Goal: Task Accomplishment & Management: Complete application form

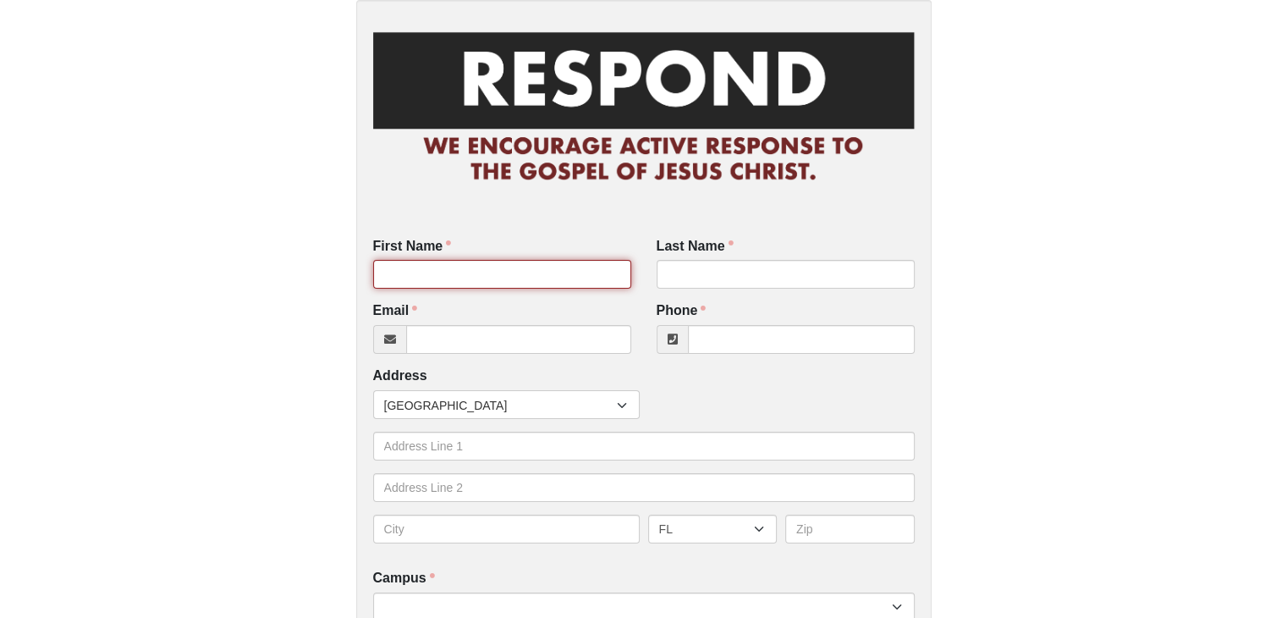
click at [399, 265] on input "First Name" at bounding box center [502, 274] width 258 height 29
type input "Ron"
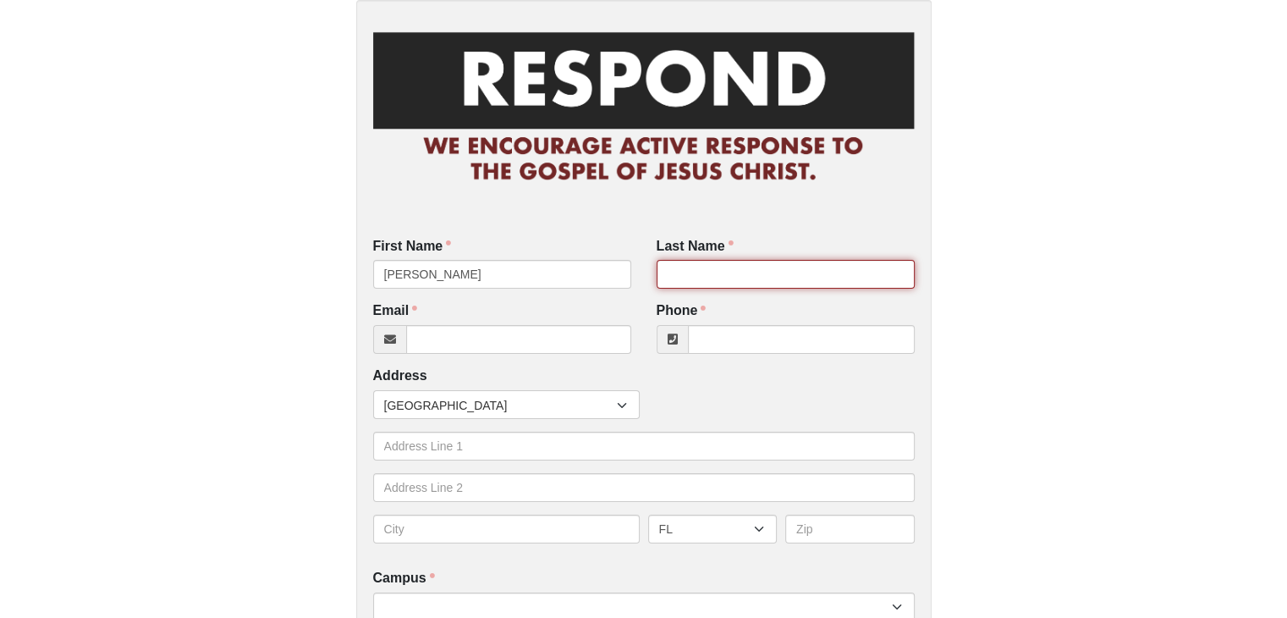
type input "McGee"
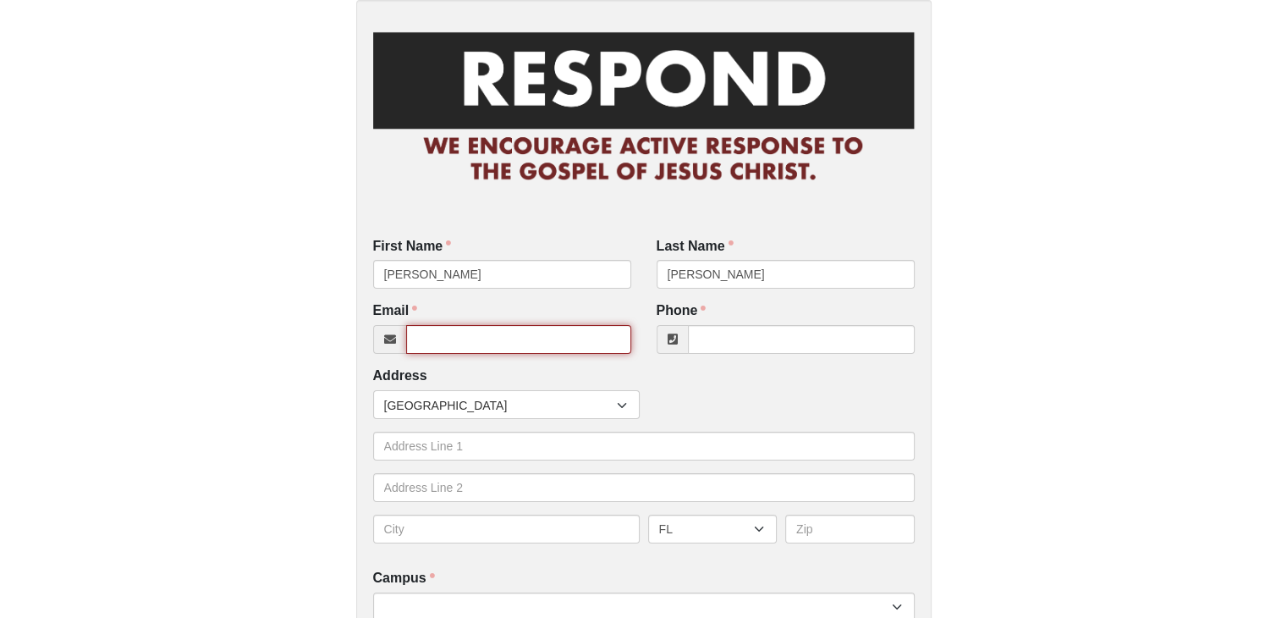
type input "whitelightningfla@gmail.com"
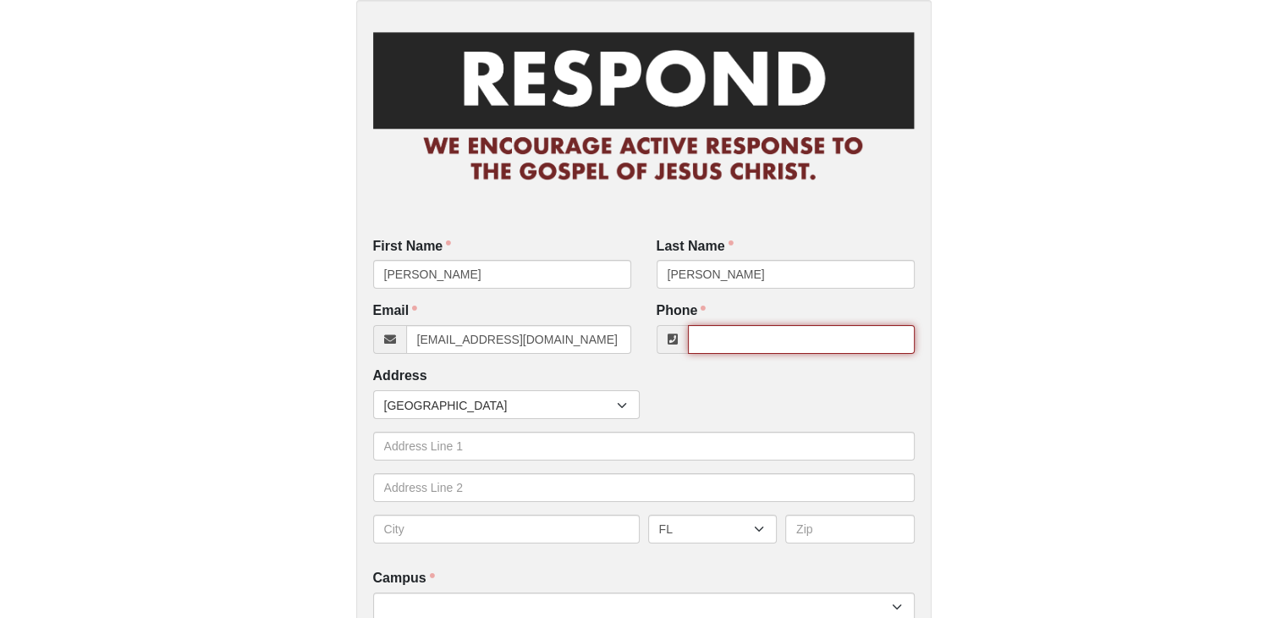
type input "4077750426"
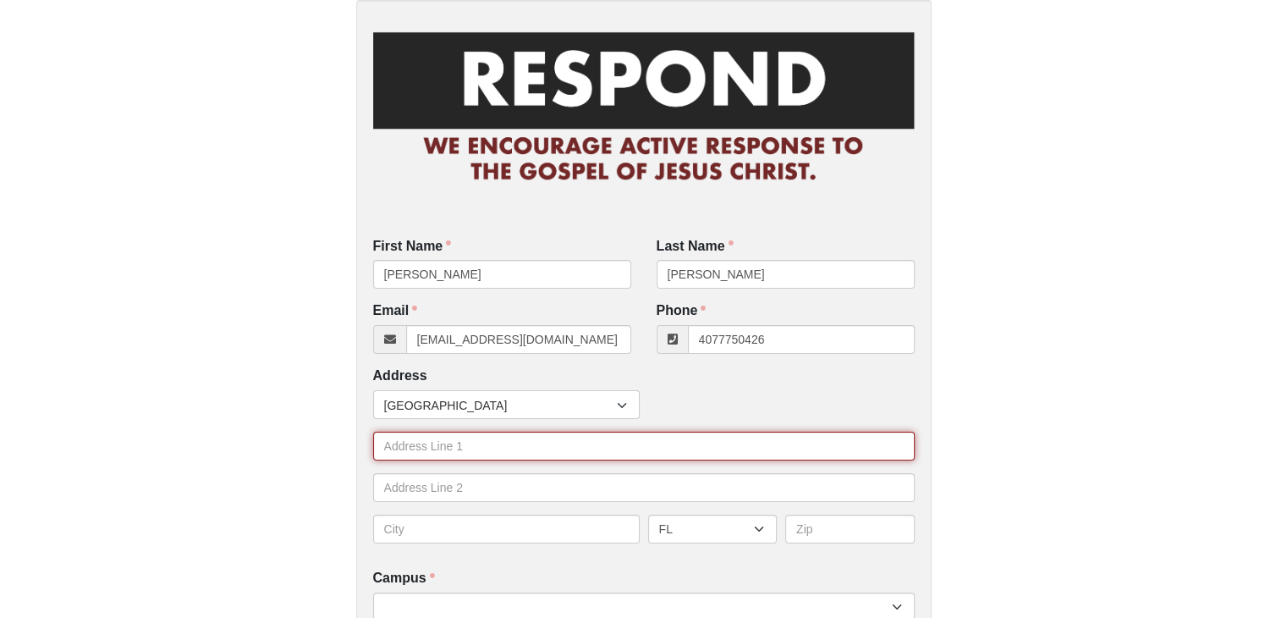
type input "682 Stanford Drive"
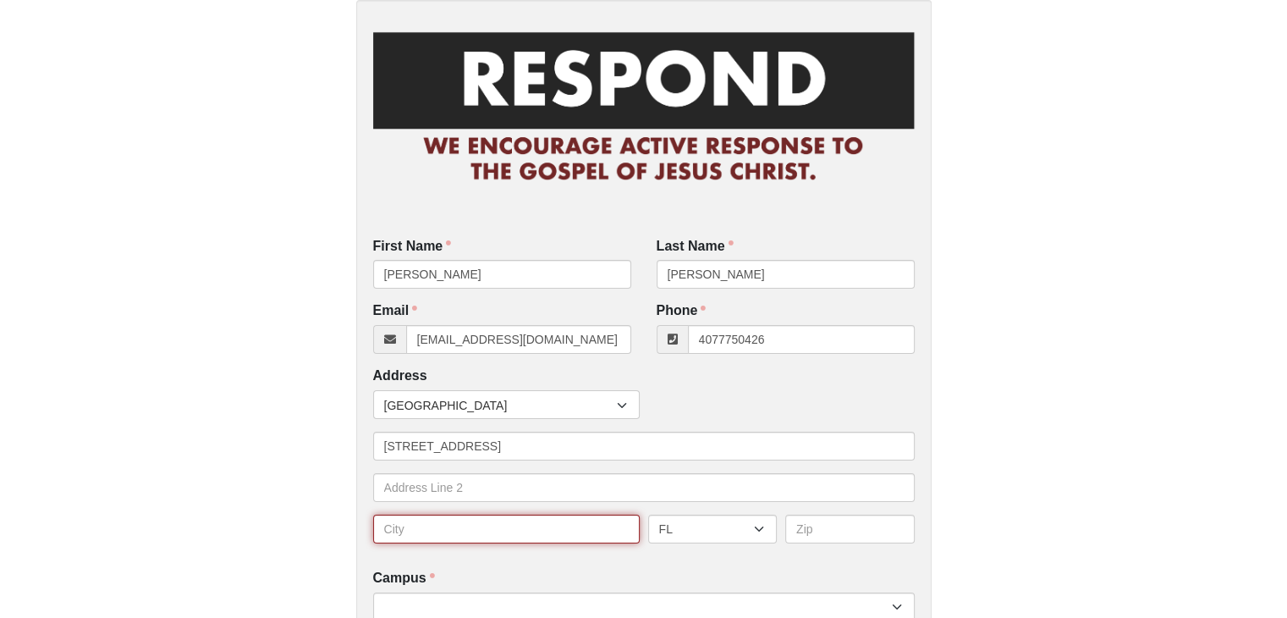
type input "Altamonte Springs"
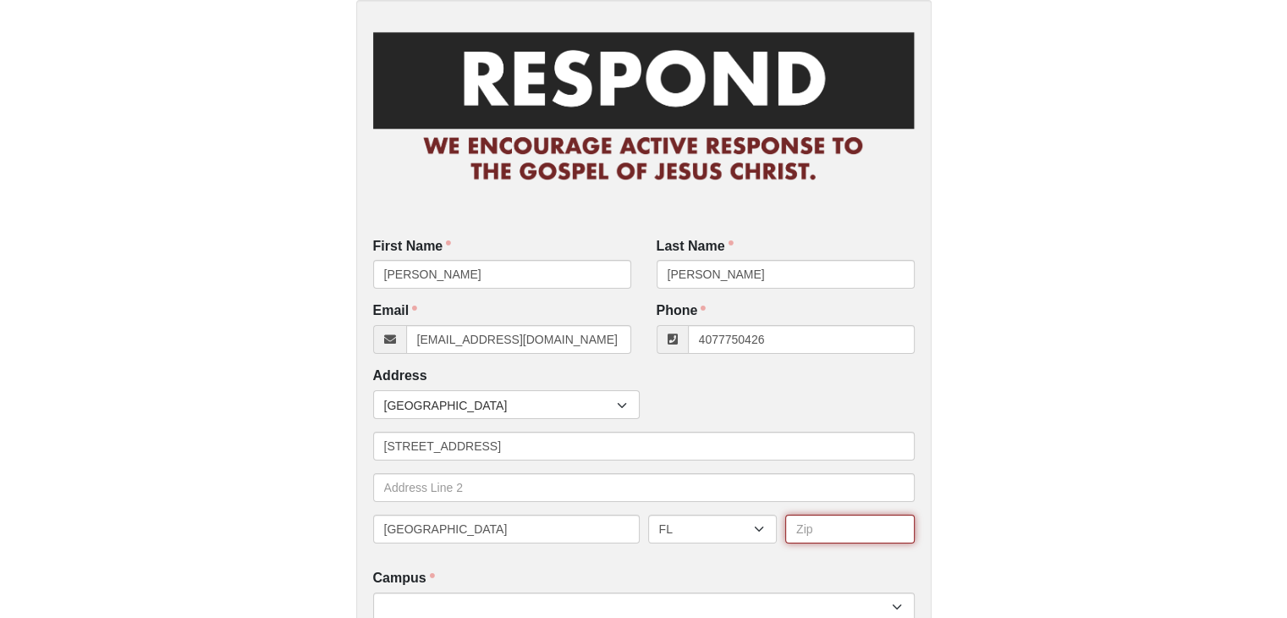
type input "32714"
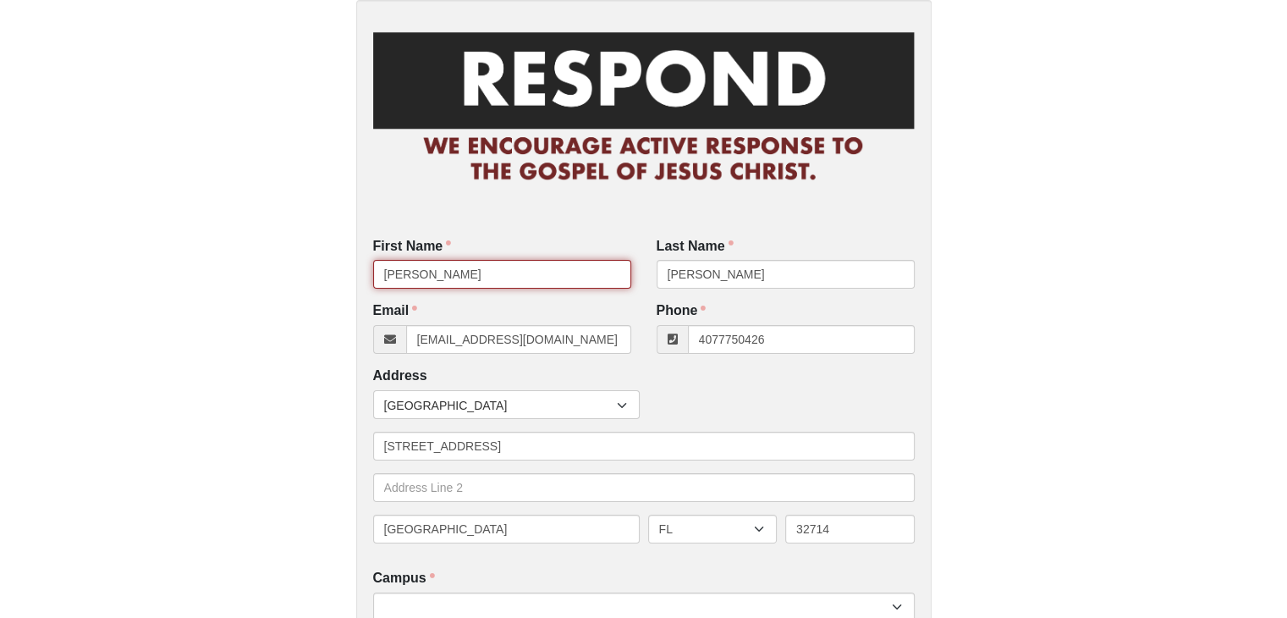
type input "[PHONE_NUMBER]"
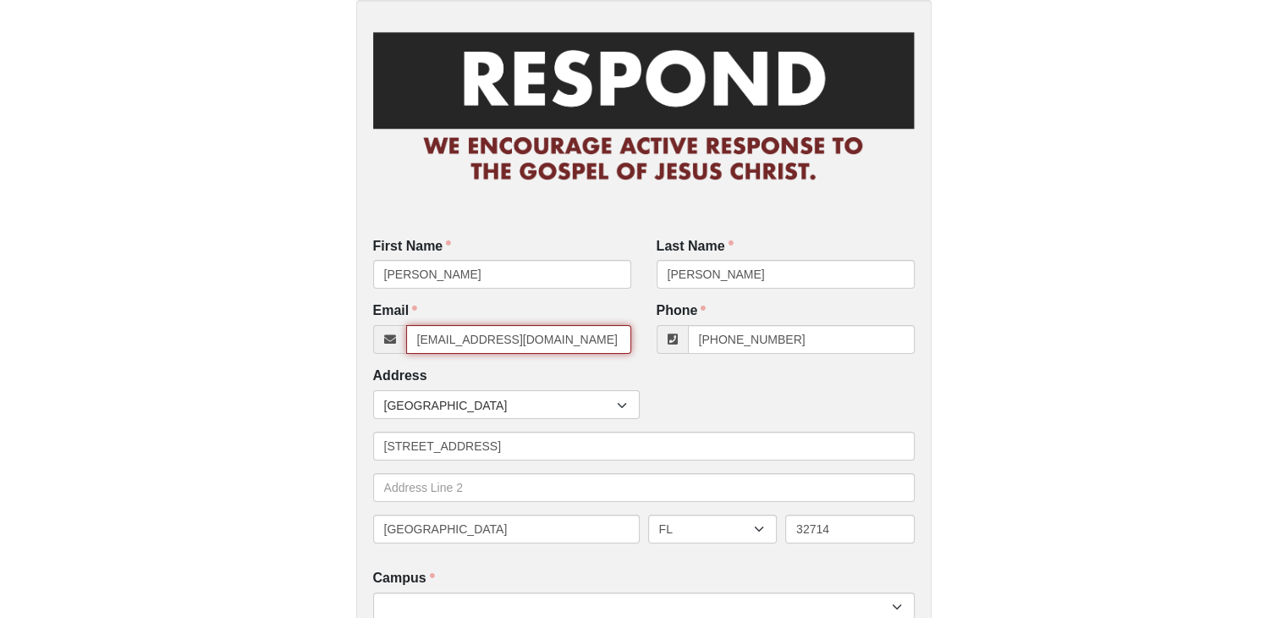
drag, startPoint x: 577, startPoint y: 348, endPoint x: 305, endPoint y: 344, distance: 272.5
type input "[EMAIL_ADDRESS][DOMAIN_NAME]"
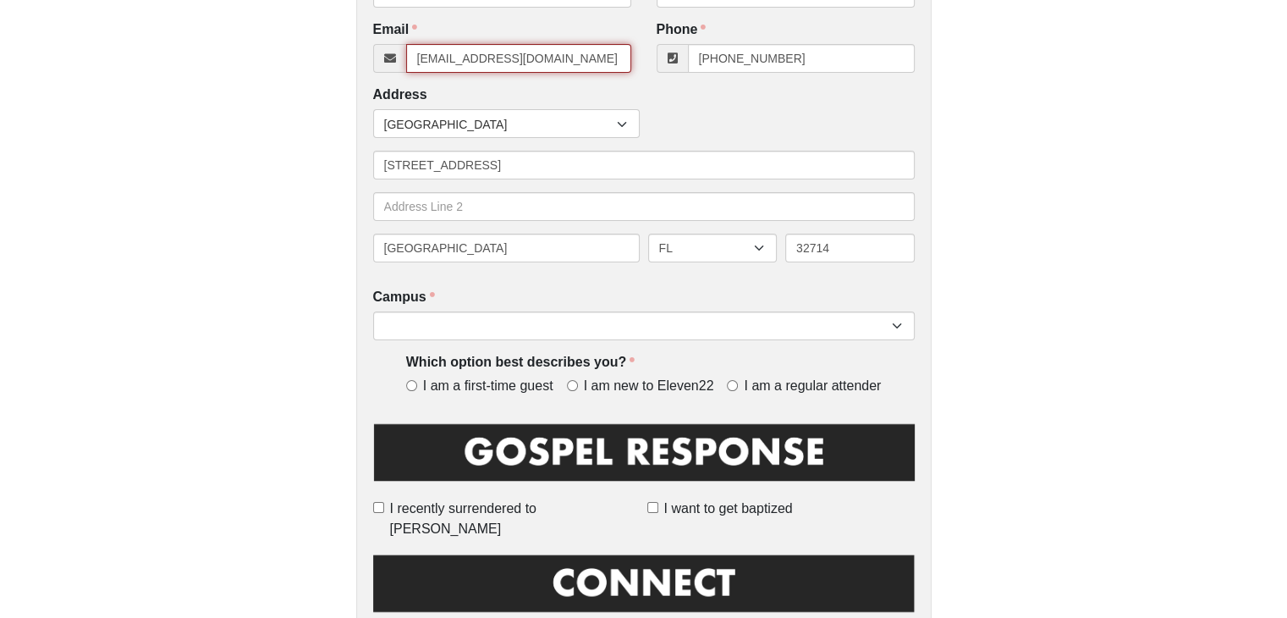
scroll to position [282, 0]
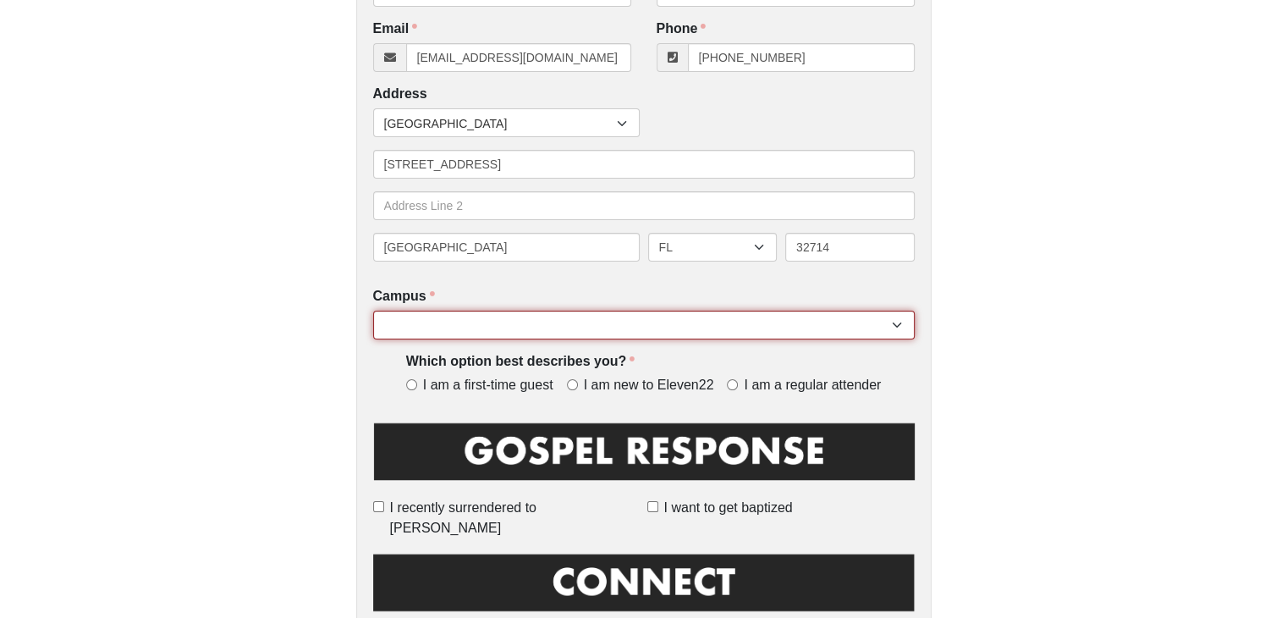
click at [884, 317] on select "Arlington Baymeadows College Park Orlando (Coming Soon) Eleven22 Online Fleming…" at bounding box center [644, 325] width 542 height 29
select select "18"
click at [373, 311] on select "Arlington Baymeadows College Park Orlando (Coming Soon) Eleven22 Online Fleming…" at bounding box center [644, 325] width 542 height 29
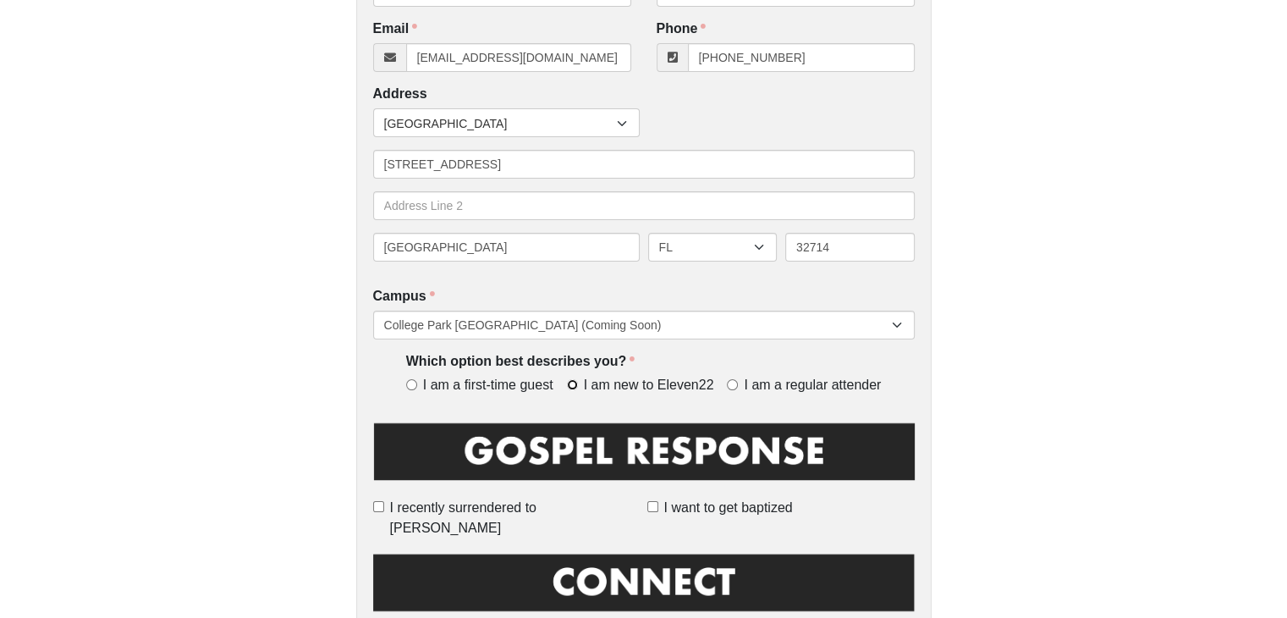
click at [571, 387] on input "I am new to Eleven22" at bounding box center [572, 384] width 11 height 11
radio input "true"
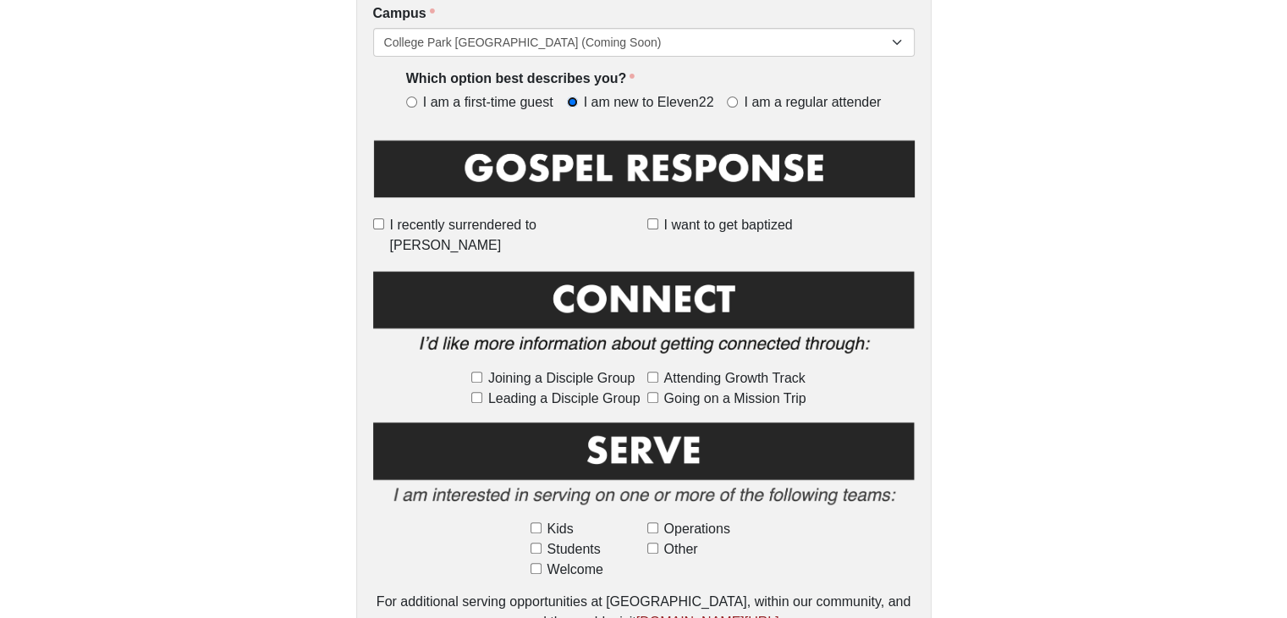
scroll to position [564, 0]
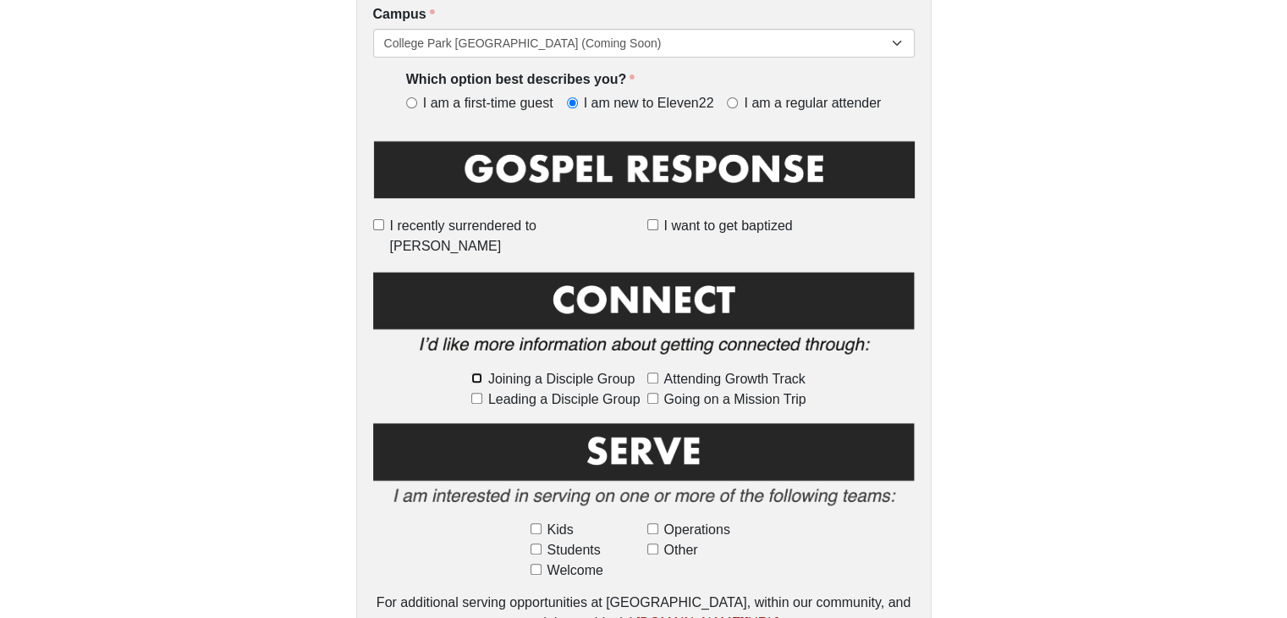
click at [480, 372] on input "Joining a Disciple Group" at bounding box center [476, 377] width 11 height 11
checkbox input "true"
click at [480, 393] on input "Leading a Disciple Group" at bounding box center [476, 398] width 11 height 11
checkbox input "true"
click at [652, 372] on input "Attending Growth Track" at bounding box center [652, 377] width 11 height 11
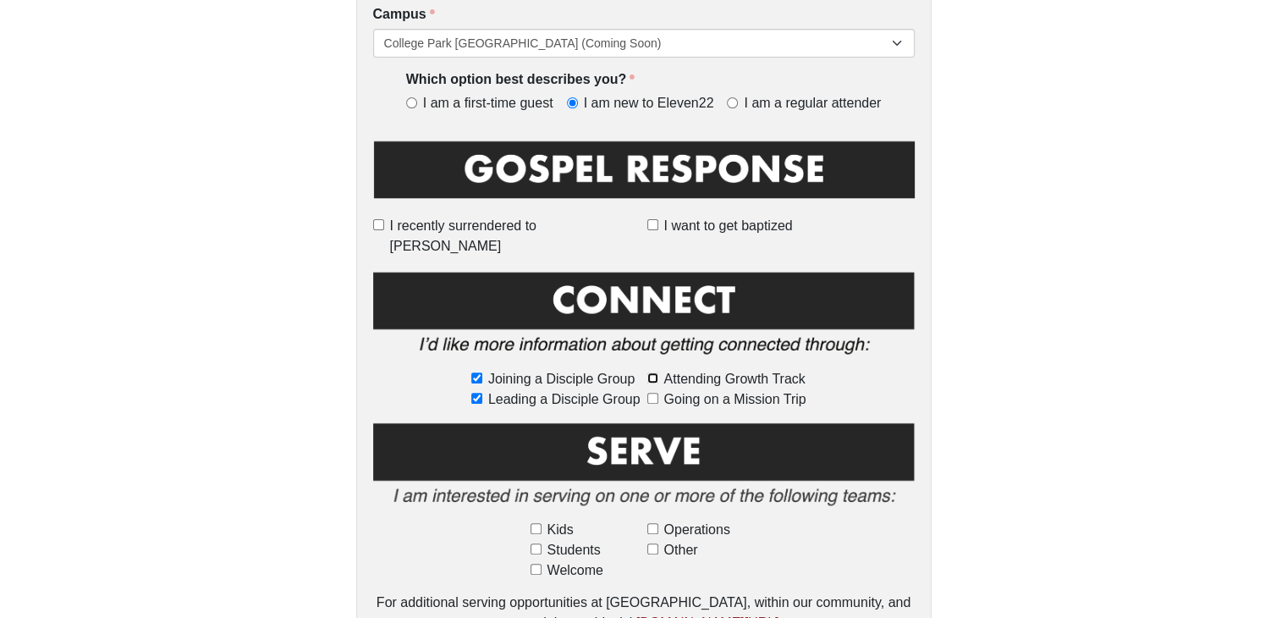
checkbox input "true"
click at [657, 393] on input "Going on a Mission Trip" at bounding box center [652, 398] width 11 height 11
checkbox input "true"
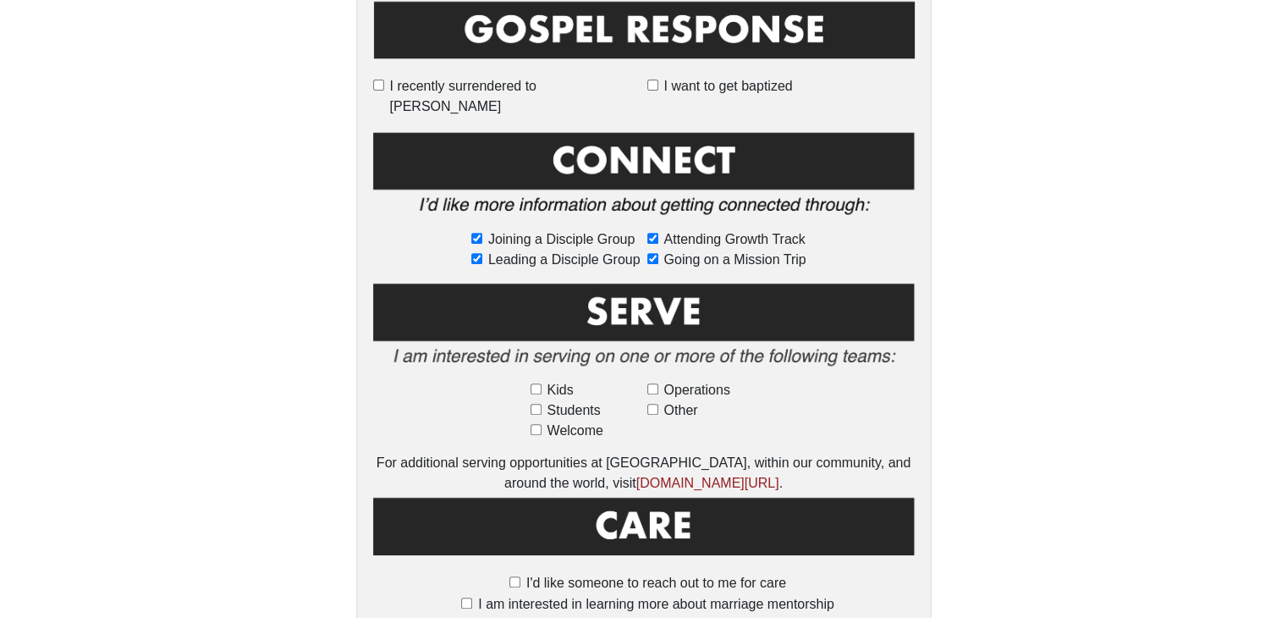
scroll to position [705, 0]
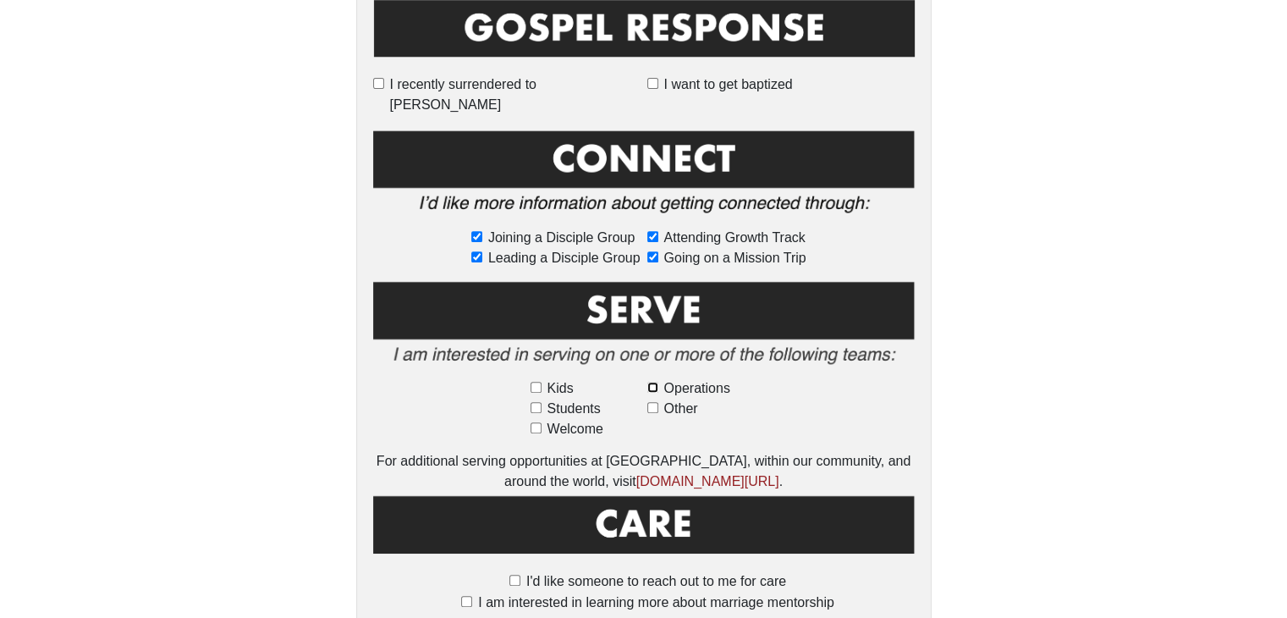
click at [653, 382] on input "Operations" at bounding box center [652, 387] width 11 height 11
checkbox input "true"
click at [538, 422] on input "Welcome" at bounding box center [536, 427] width 11 height 11
checkbox input "true"
click at [648, 402] on input "Other" at bounding box center [652, 407] width 11 height 11
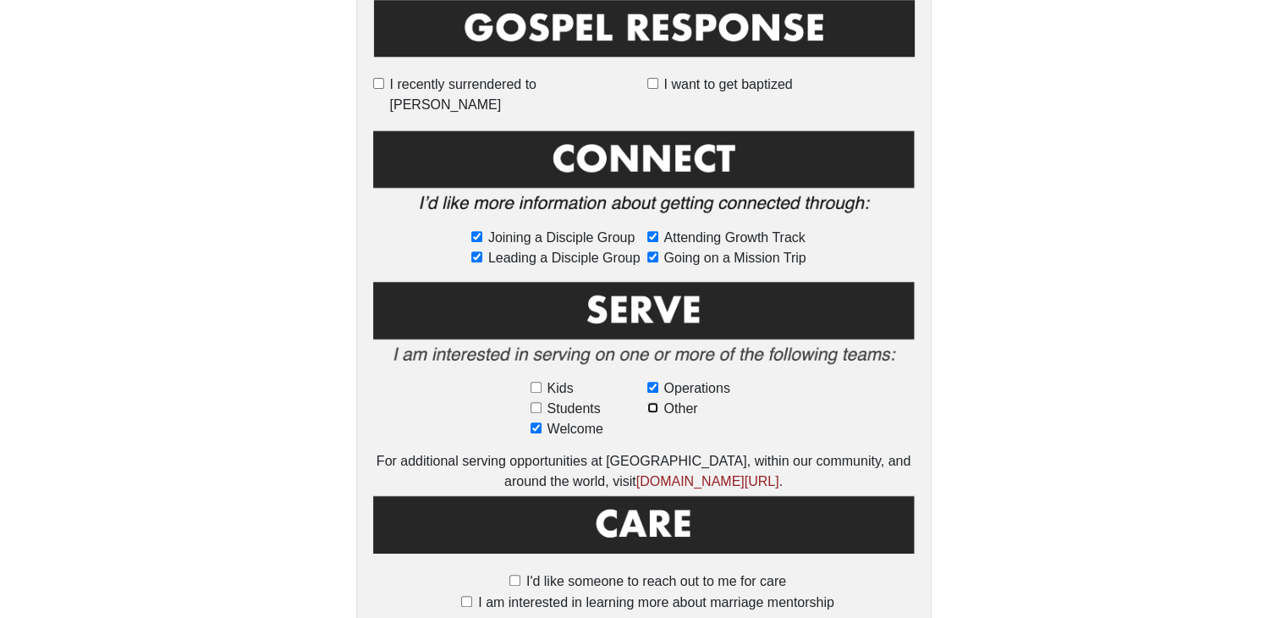
checkbox input "true"
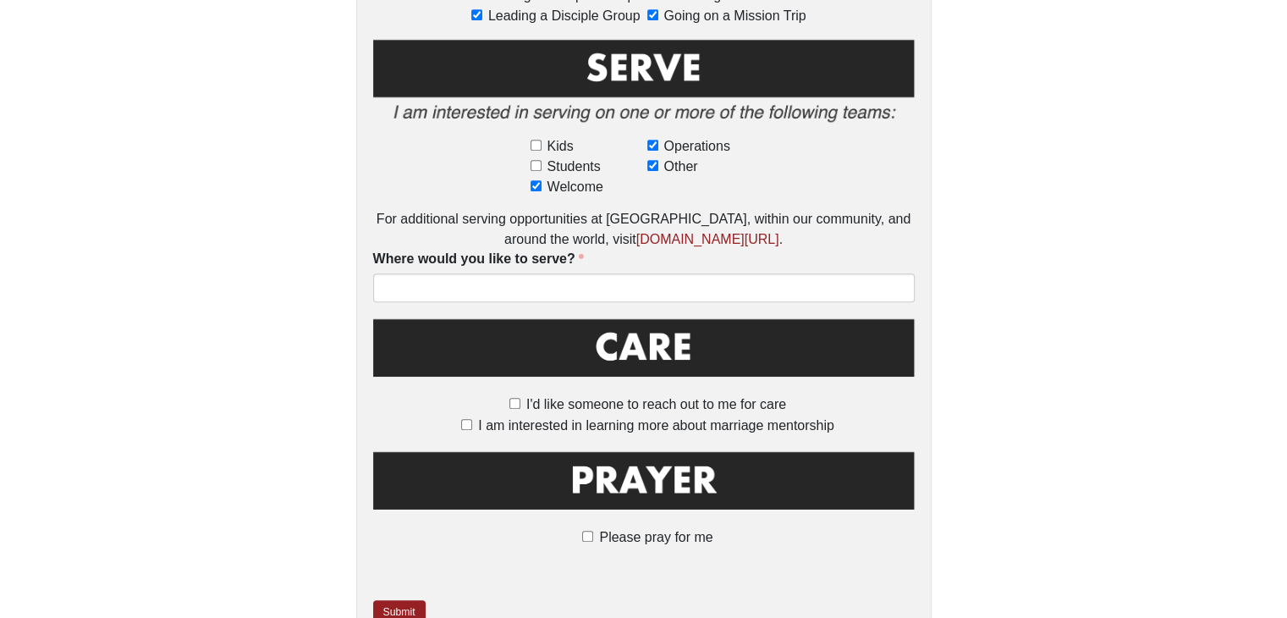
scroll to position [949, 0]
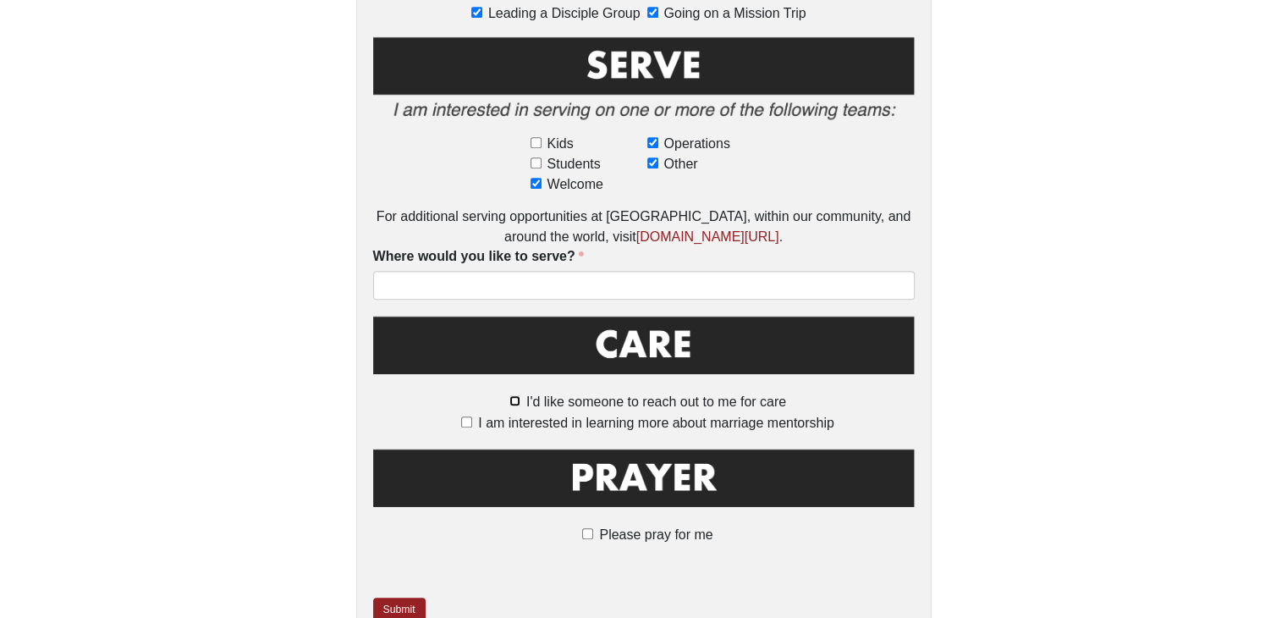
click at [514, 395] on input "I'd like someone to reach out to me for care" at bounding box center [514, 400] width 11 height 11
checkbox input "true"
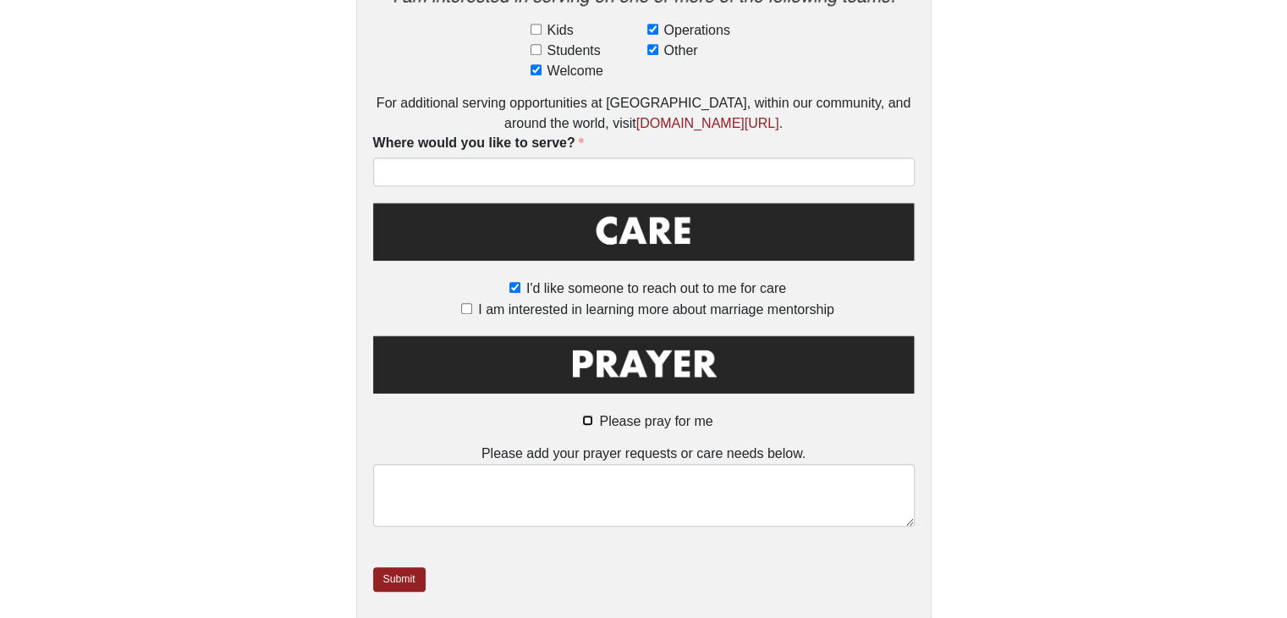
click at [589, 415] on input "Please pray for me" at bounding box center [587, 420] width 11 height 11
checkbox input "true"
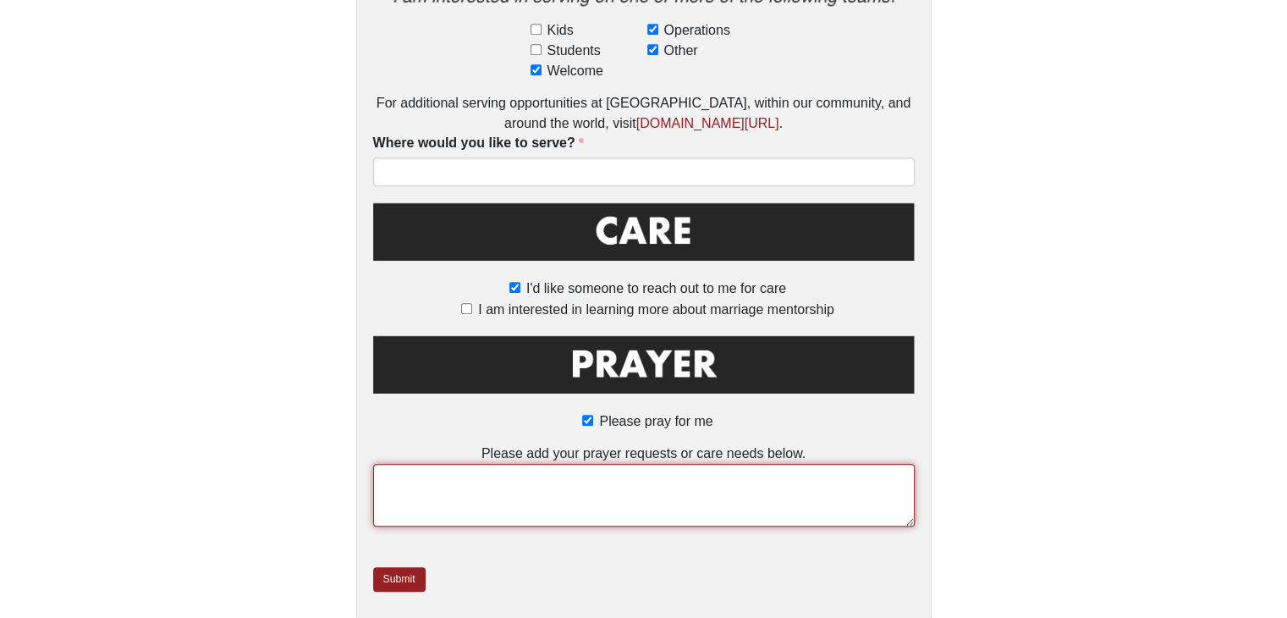
click at [532, 468] on textarea at bounding box center [644, 495] width 542 height 63
click at [815, 464] on textarea "I'm 70 years old and a man of little faith. But as I enter the fourth quarter of" at bounding box center [644, 495] width 542 height 63
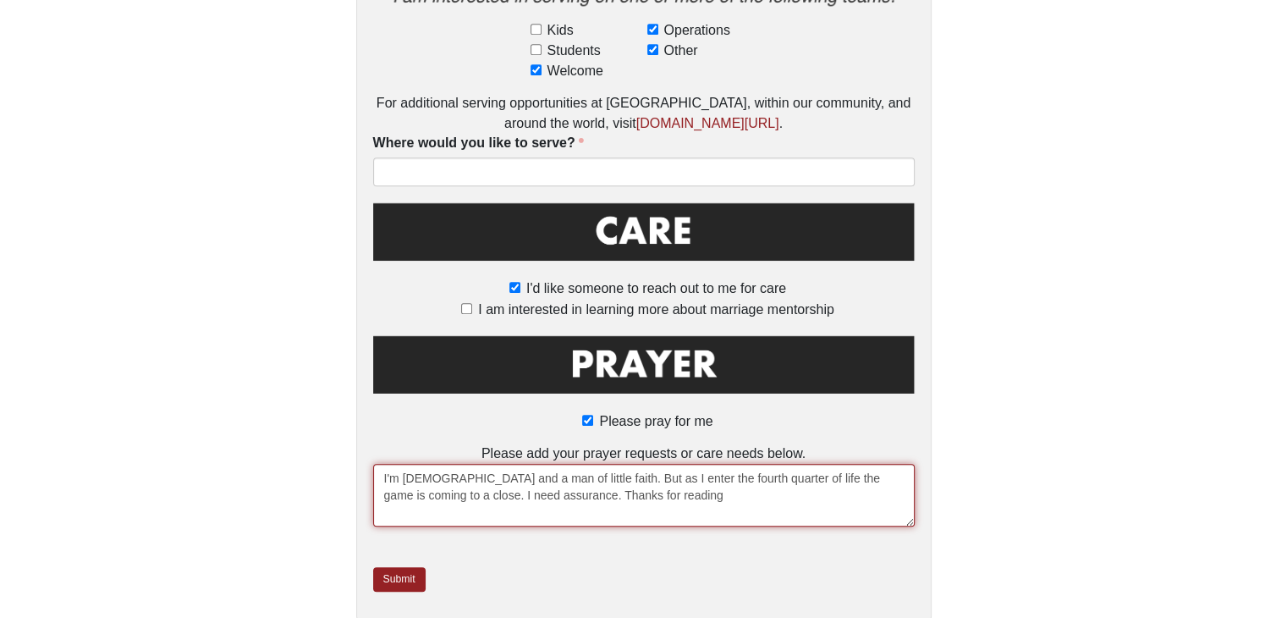
scroll to position [10, 0]
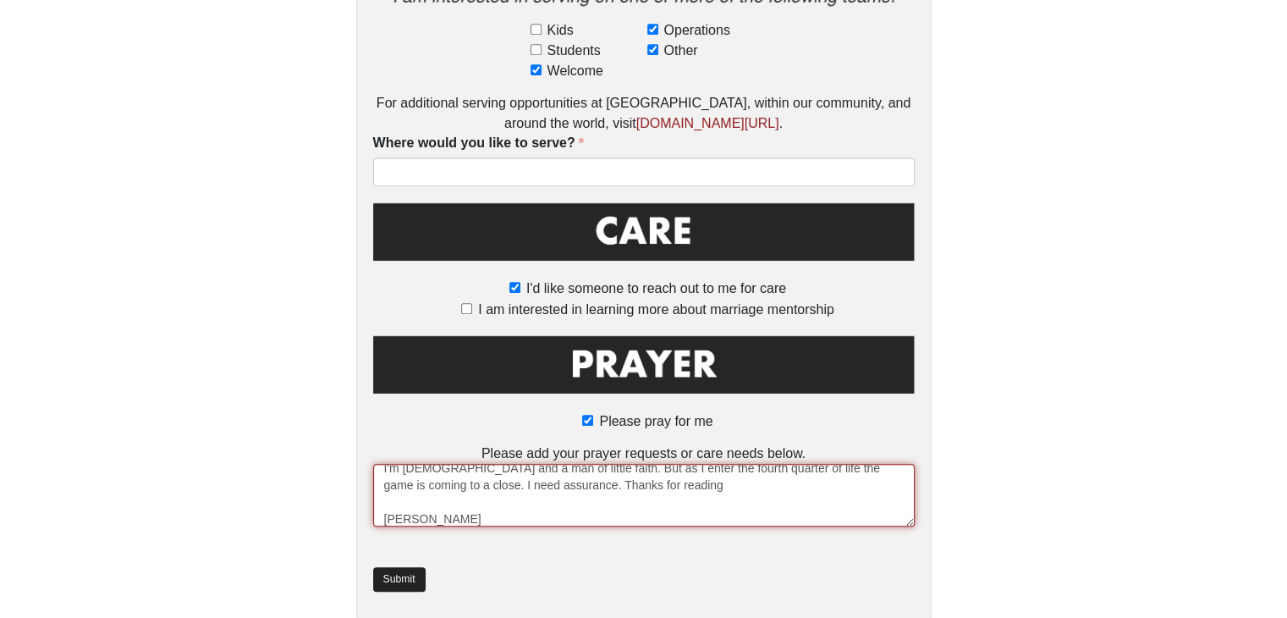
type textarea "I'm 70 years old and a man of little faith. But as I enter the fourth quarter o…"
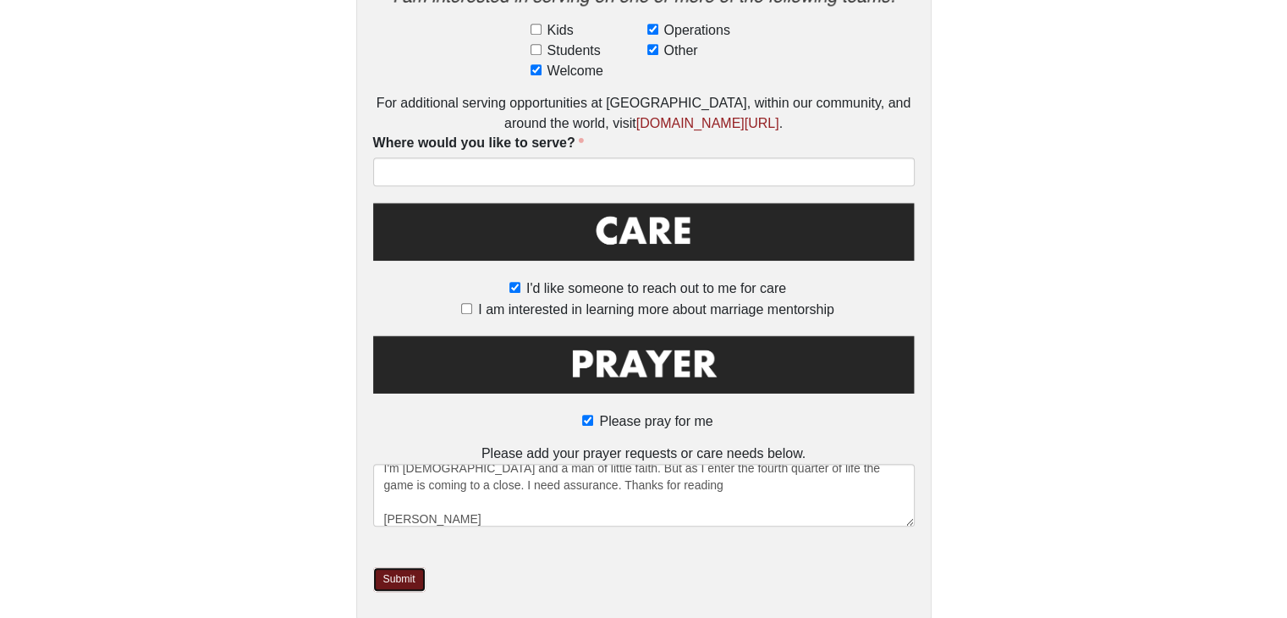
click at [383, 567] on link "Submit" at bounding box center [399, 579] width 52 height 25
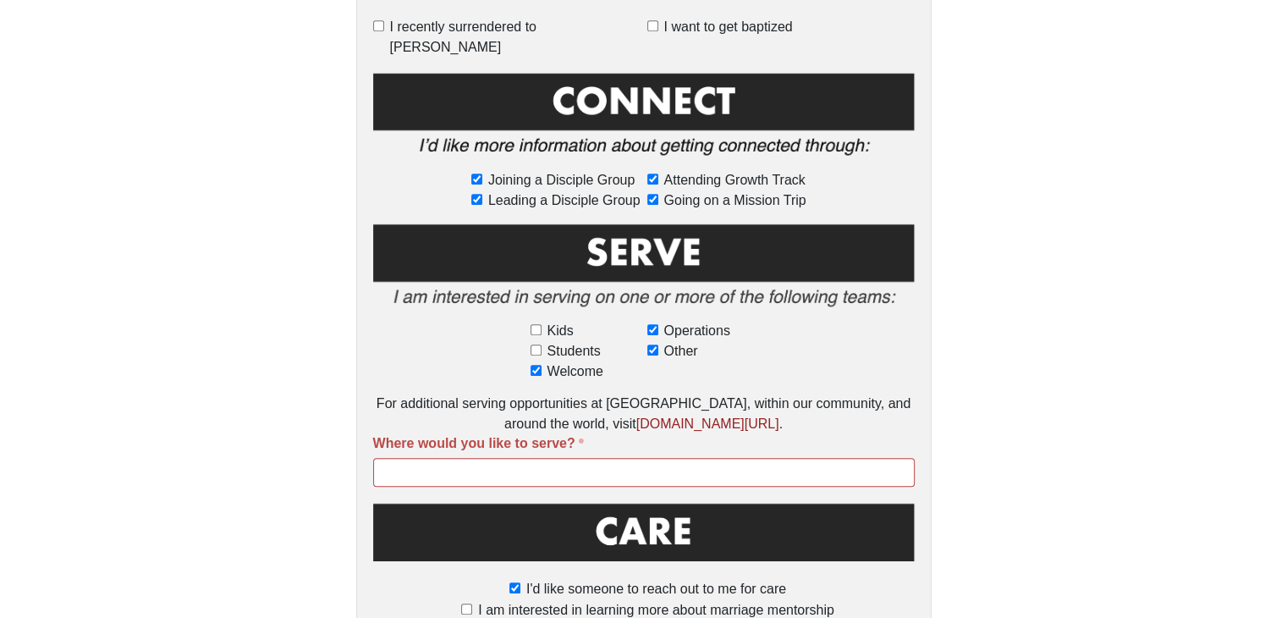
scroll to position [987, 0]
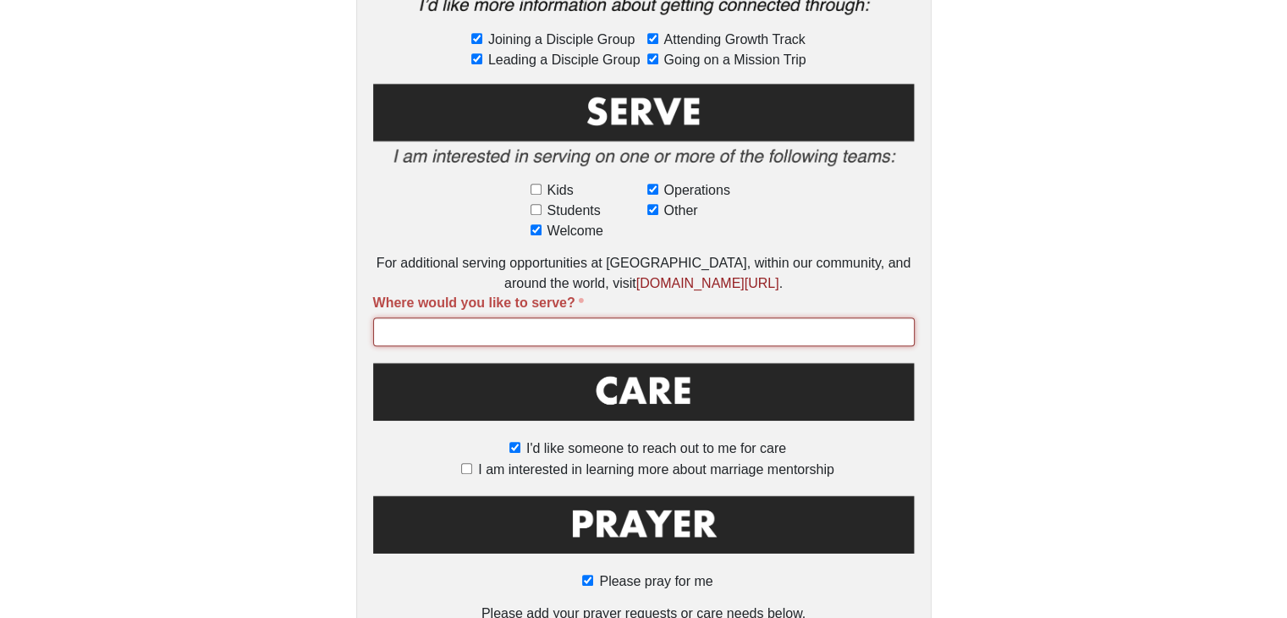
click at [582, 317] on input "Where would you like to serve?" at bounding box center [644, 331] width 542 height 29
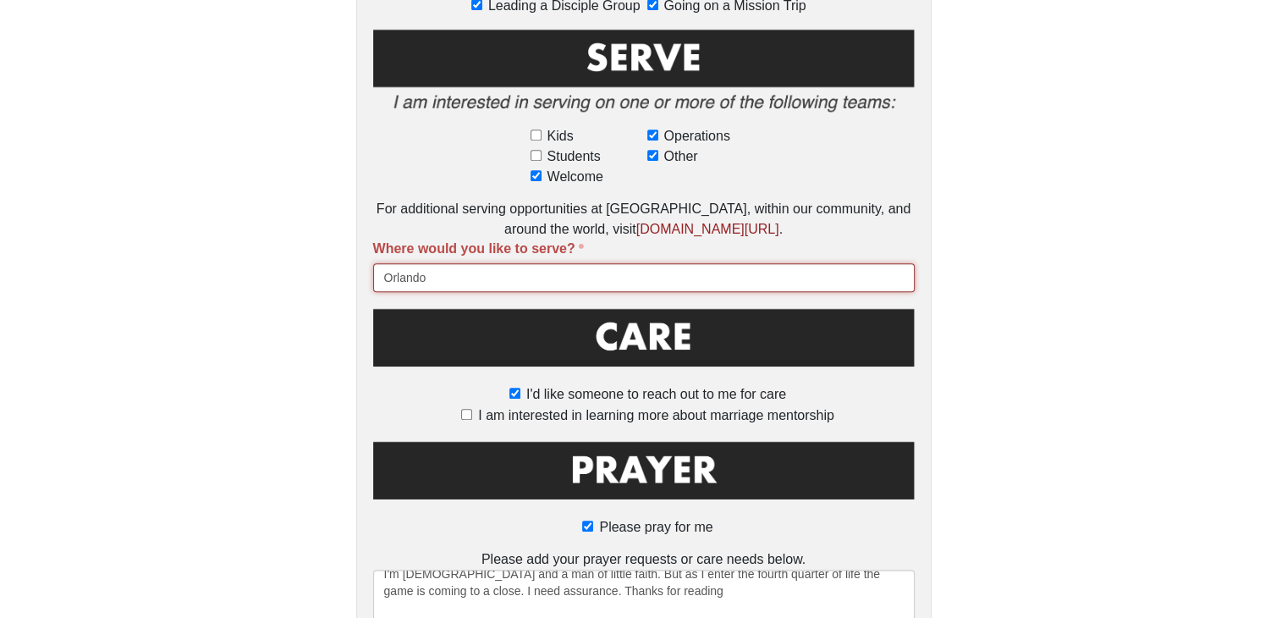
scroll to position [1147, 0]
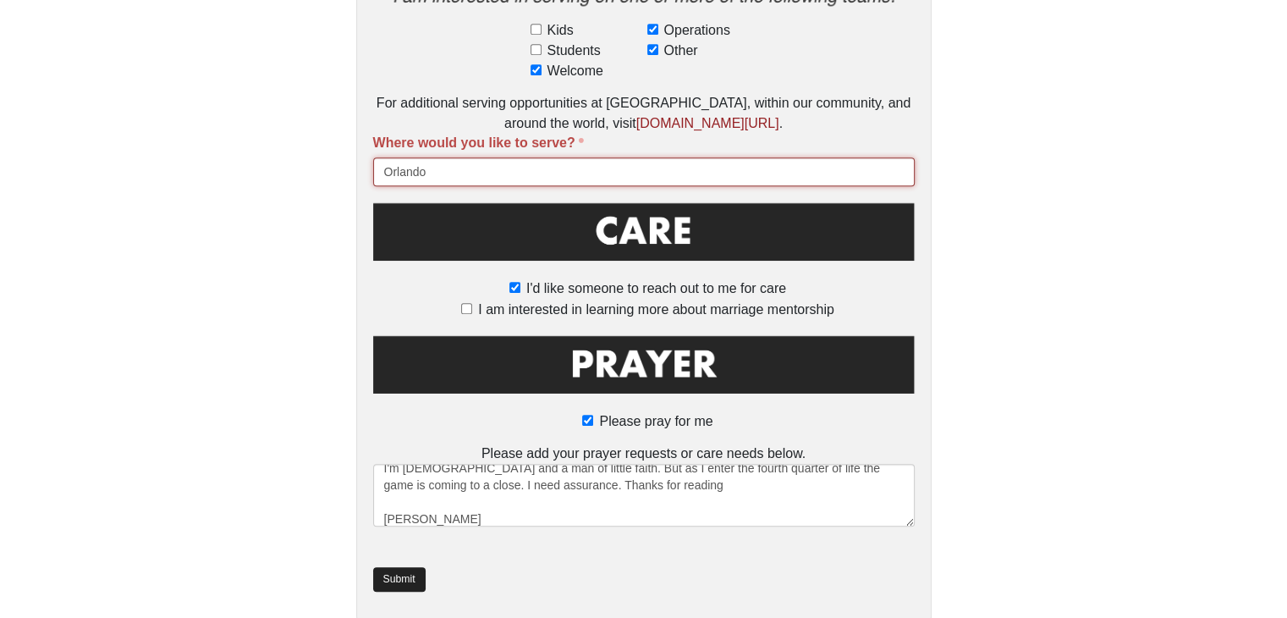
type input "Orlando"
click at [385, 567] on link "Submit" at bounding box center [399, 579] width 52 height 25
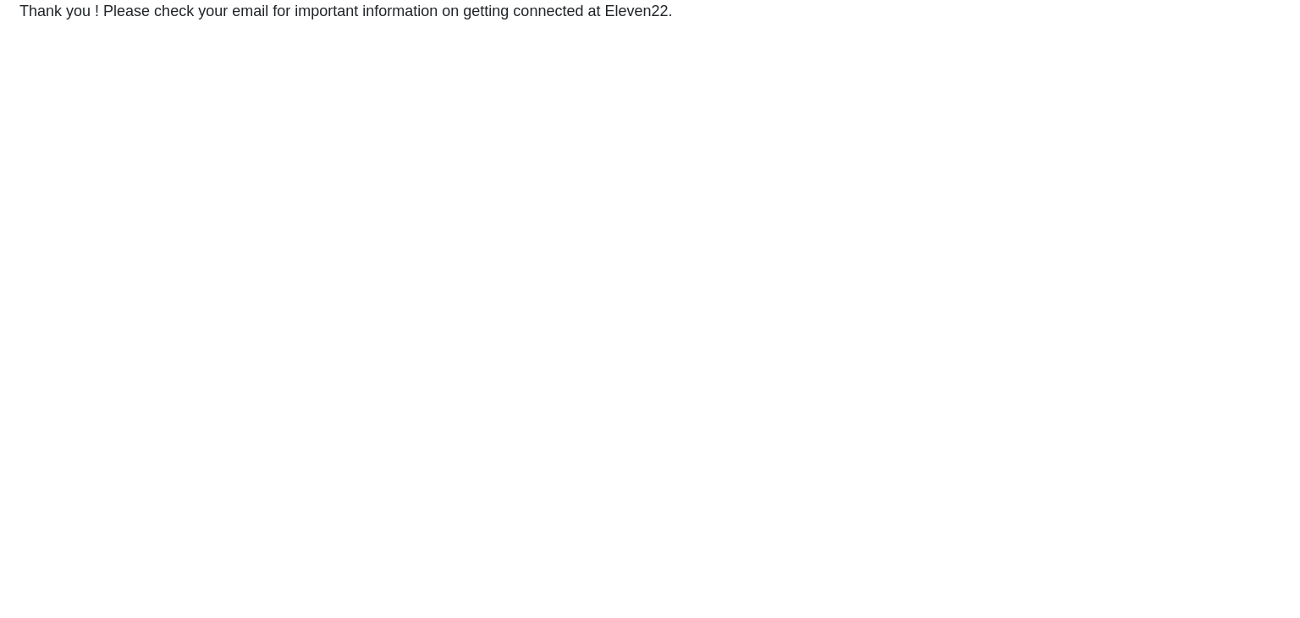
scroll to position [0, 0]
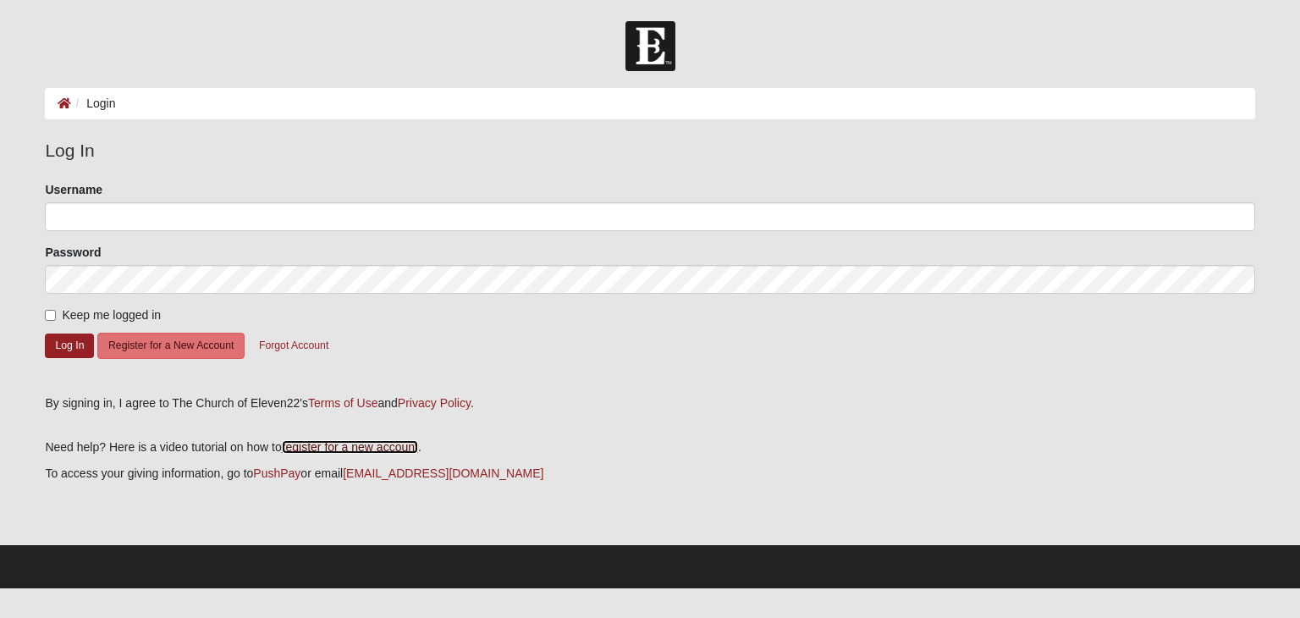
click at [360, 448] on link "register for a new account" at bounding box center [350, 447] width 136 height 14
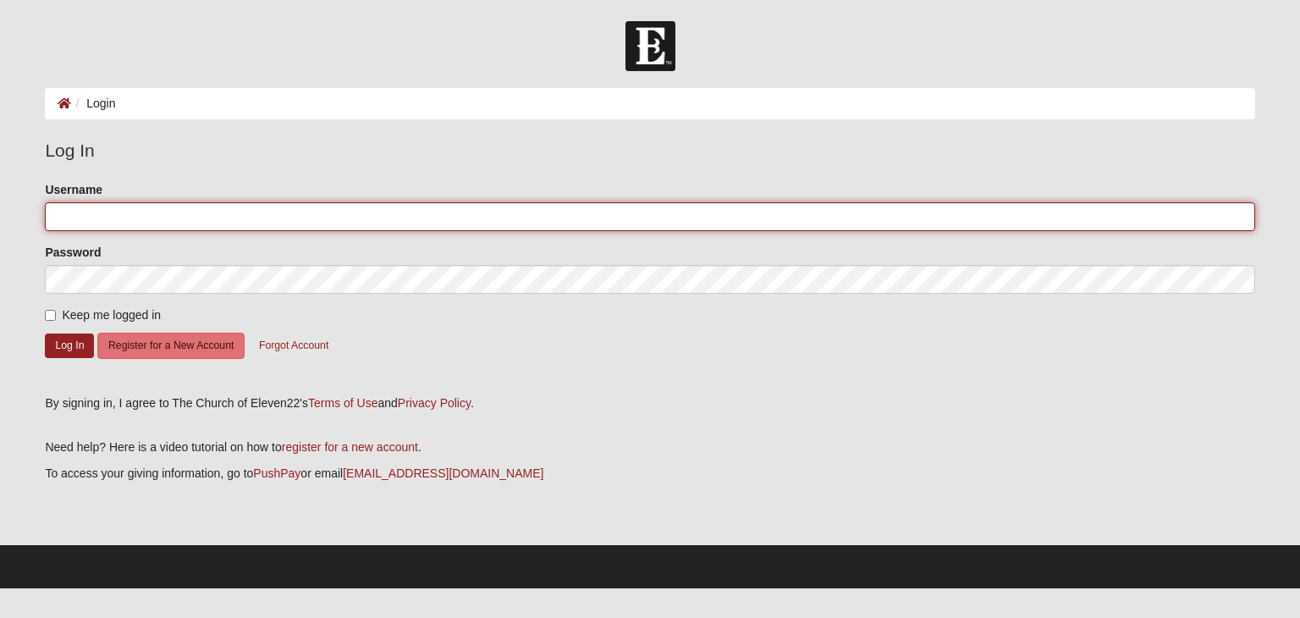
click at [149, 214] on input "Username" at bounding box center [649, 216] width 1209 height 29
type input "LightningFla"
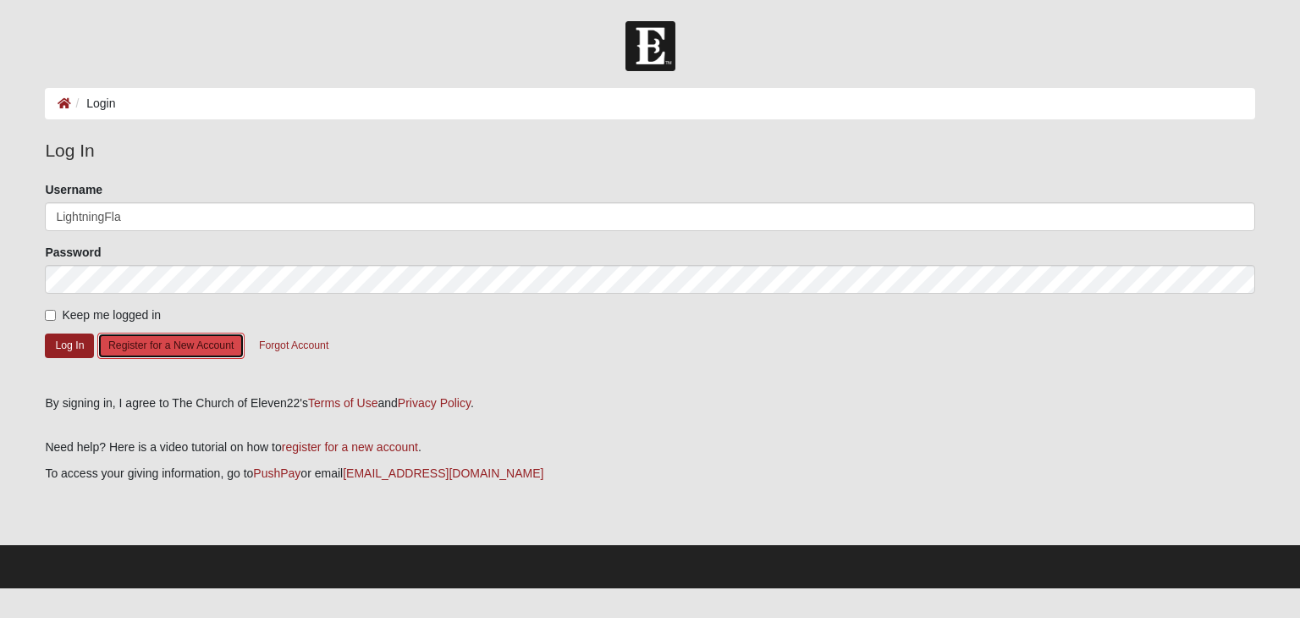
click at [129, 344] on button "Register for a New Account" at bounding box center [170, 346] width 147 height 26
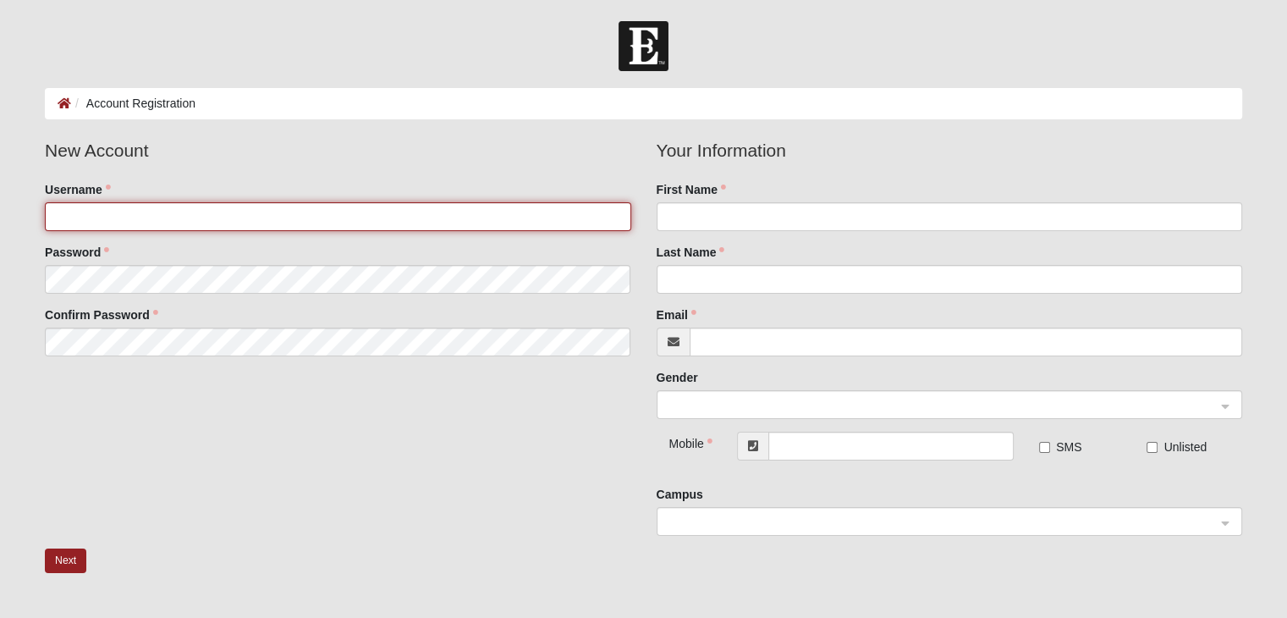
click at [88, 220] on input "Username" at bounding box center [338, 216] width 586 height 29
type input "LightningFla"
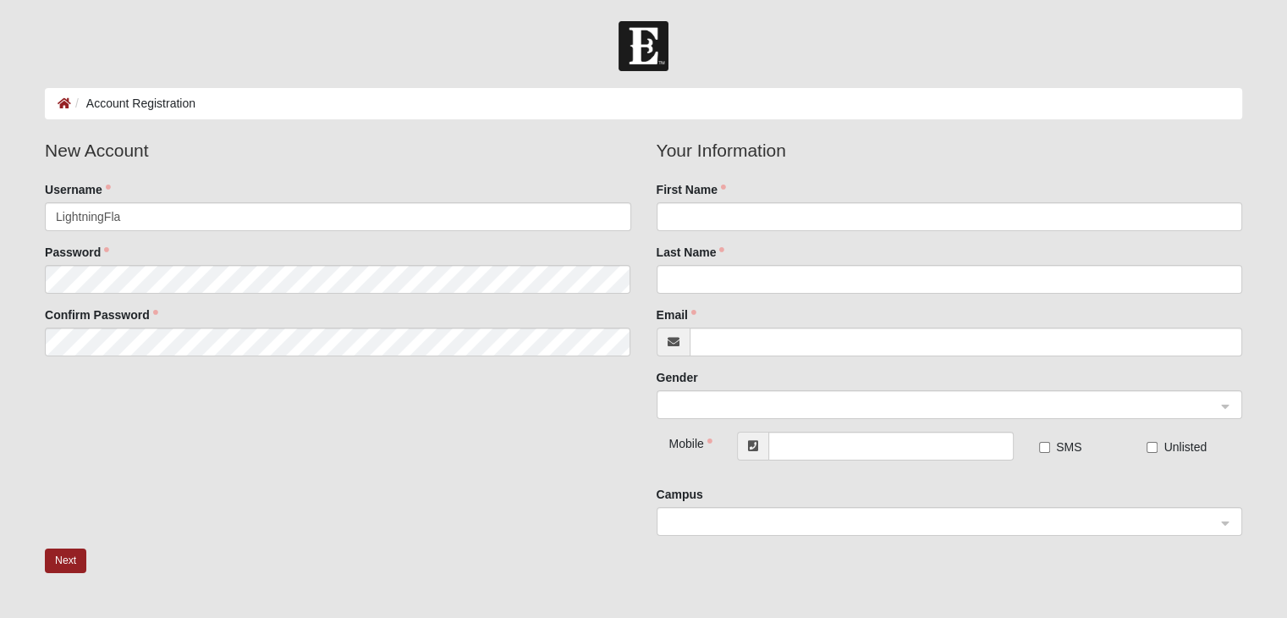
click at [141, 258] on div "Password" at bounding box center [338, 269] width 586 height 50
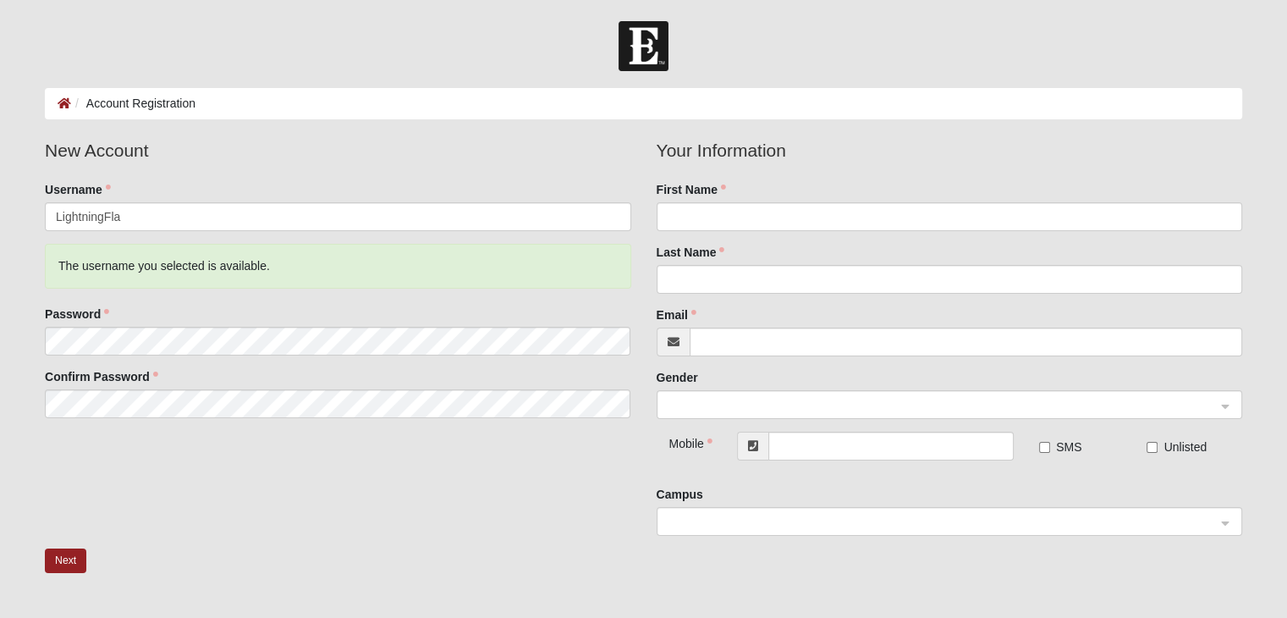
click at [101, 326] on div "Password" at bounding box center [338, 330] width 586 height 50
click at [105, 364] on fieldset "New Account Username LightningFla The username you selected is available. Passw…" at bounding box center [337, 284] width 611 height 294
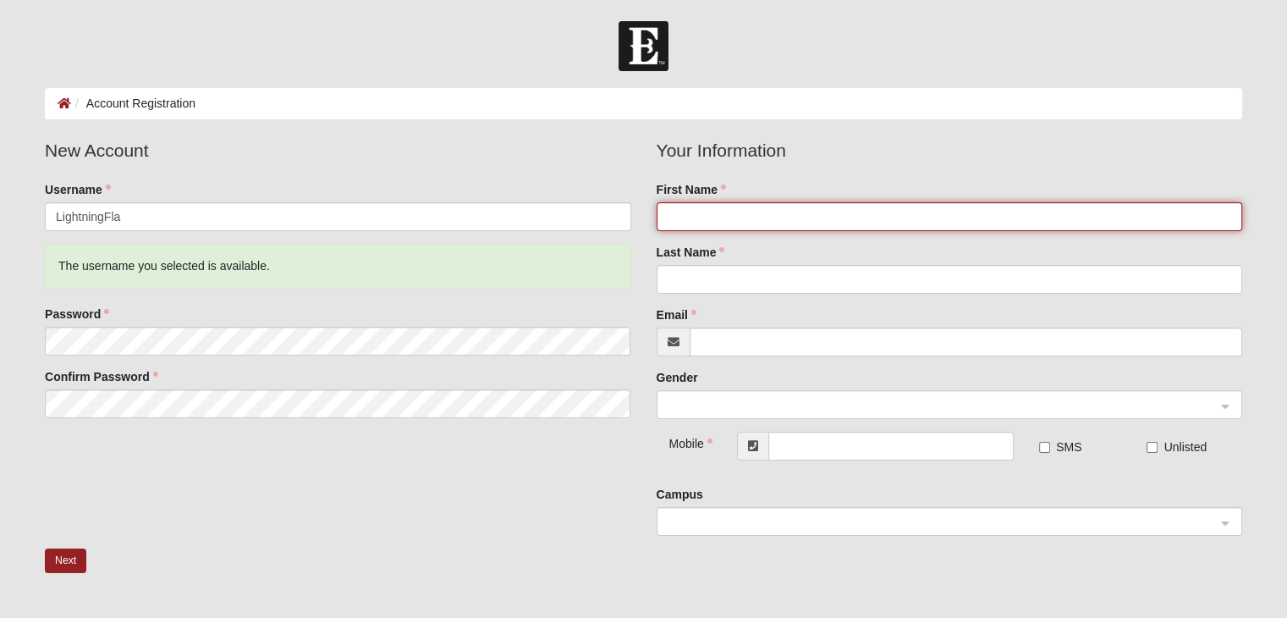
click at [697, 206] on input "First Name" at bounding box center [950, 216] width 586 height 29
type input "Ron"
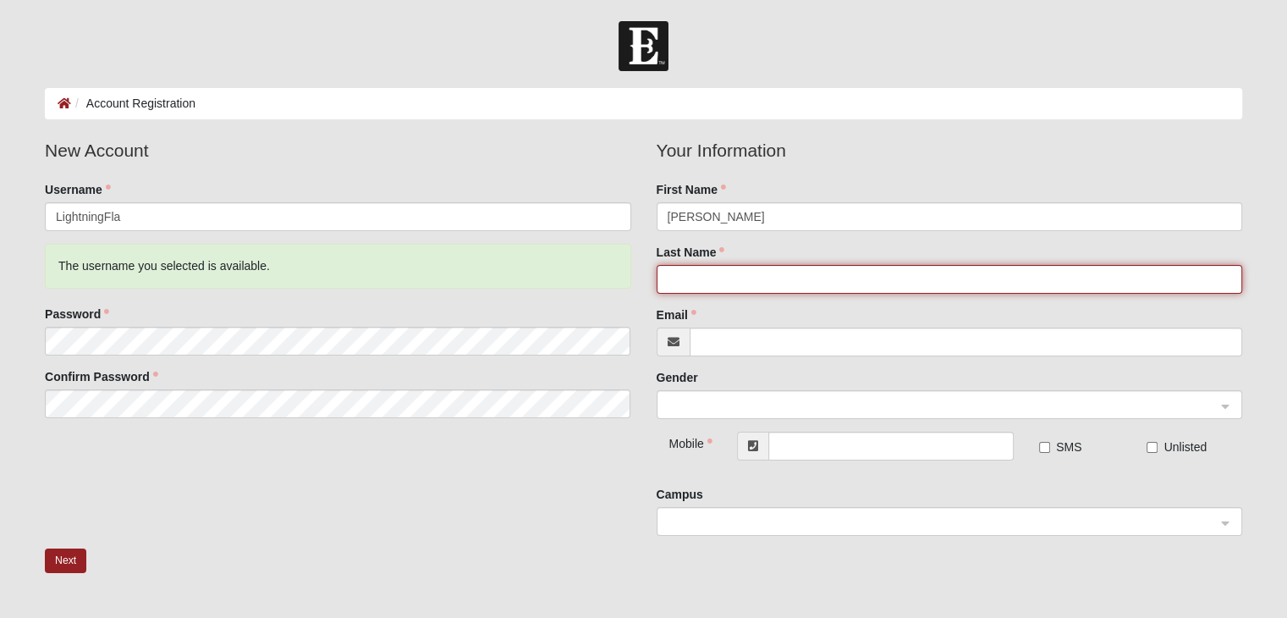
type input "McGee"
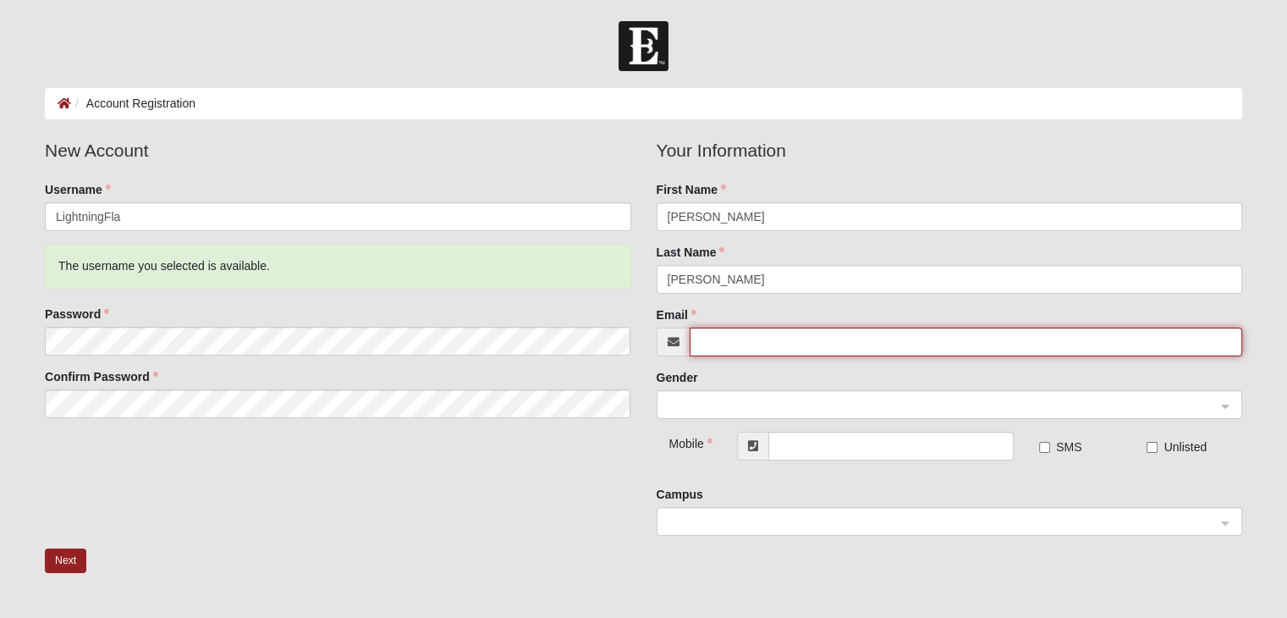
type input "[EMAIL_ADDRESS][DOMAIN_NAME]"
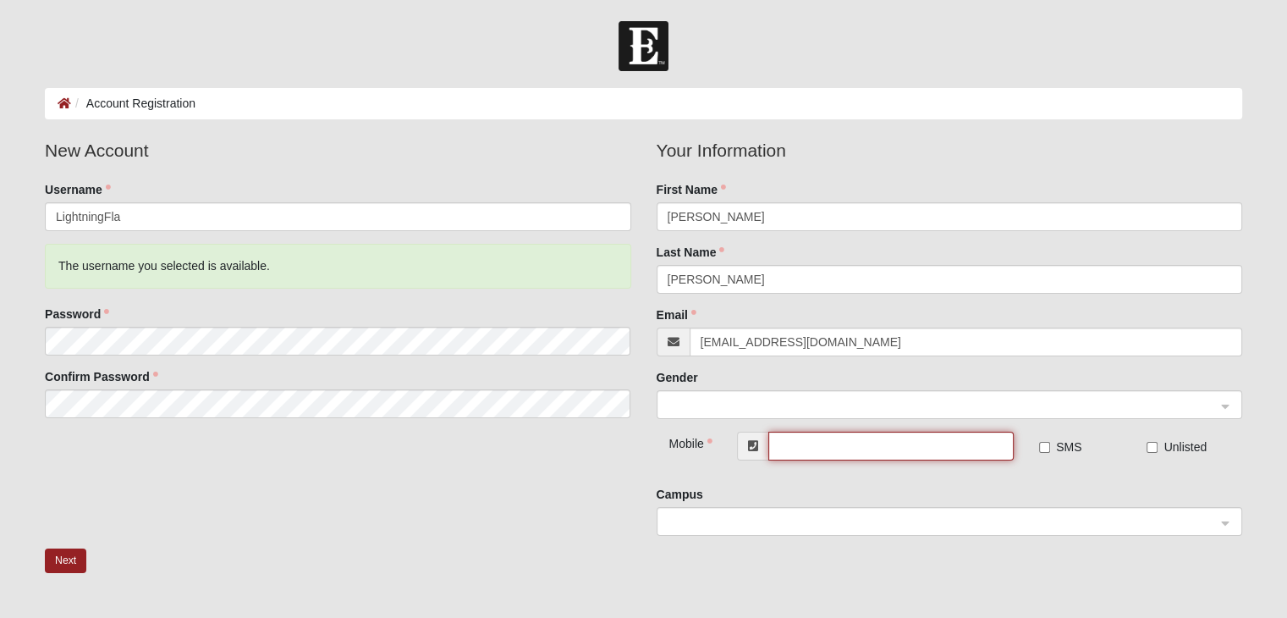
type input "[PHONE_NUMBER]"
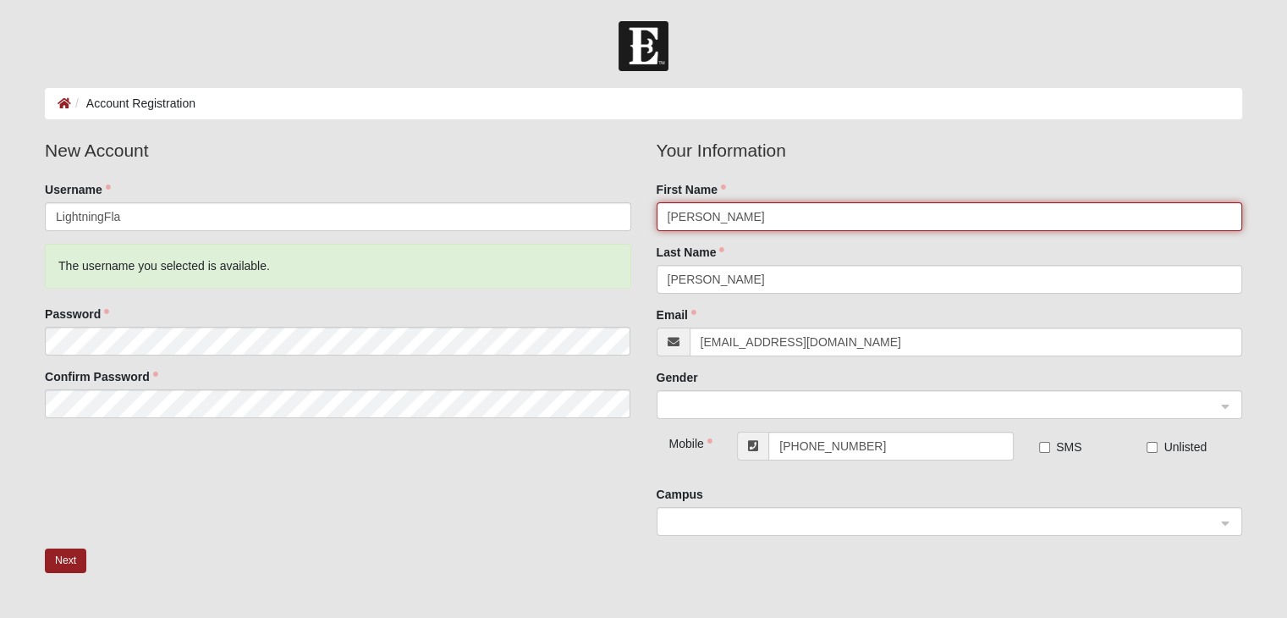
click at [750, 402] on span at bounding box center [942, 405] width 548 height 19
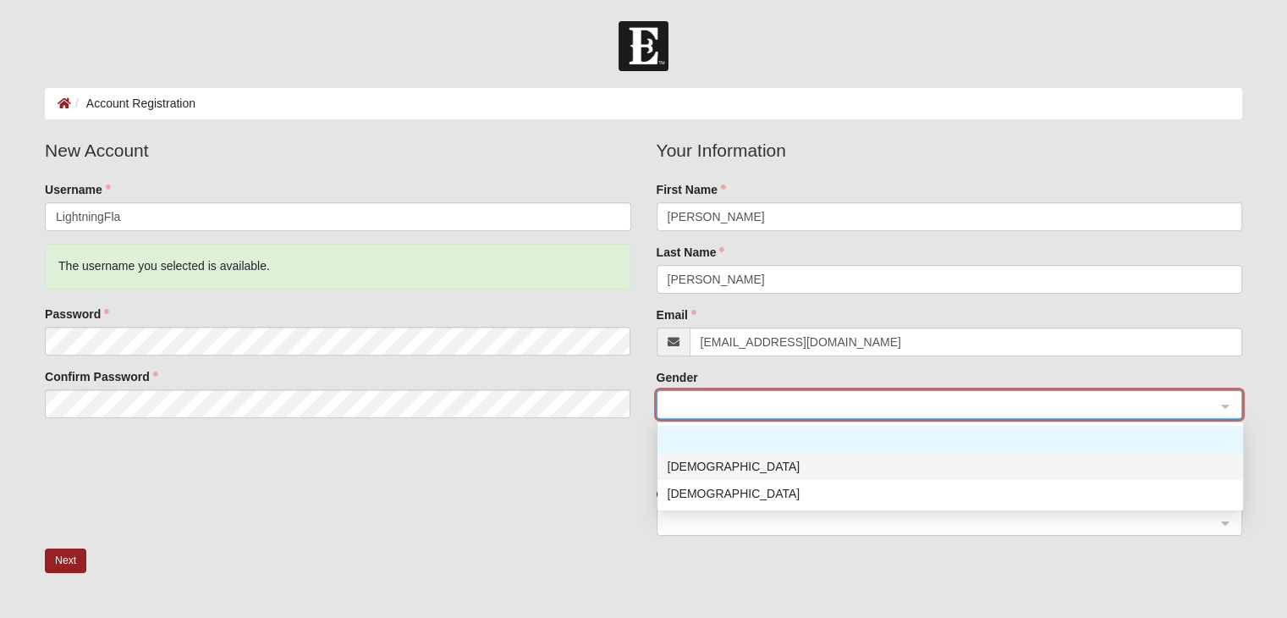
click at [691, 465] on div "Male" at bounding box center [950, 466] width 565 height 19
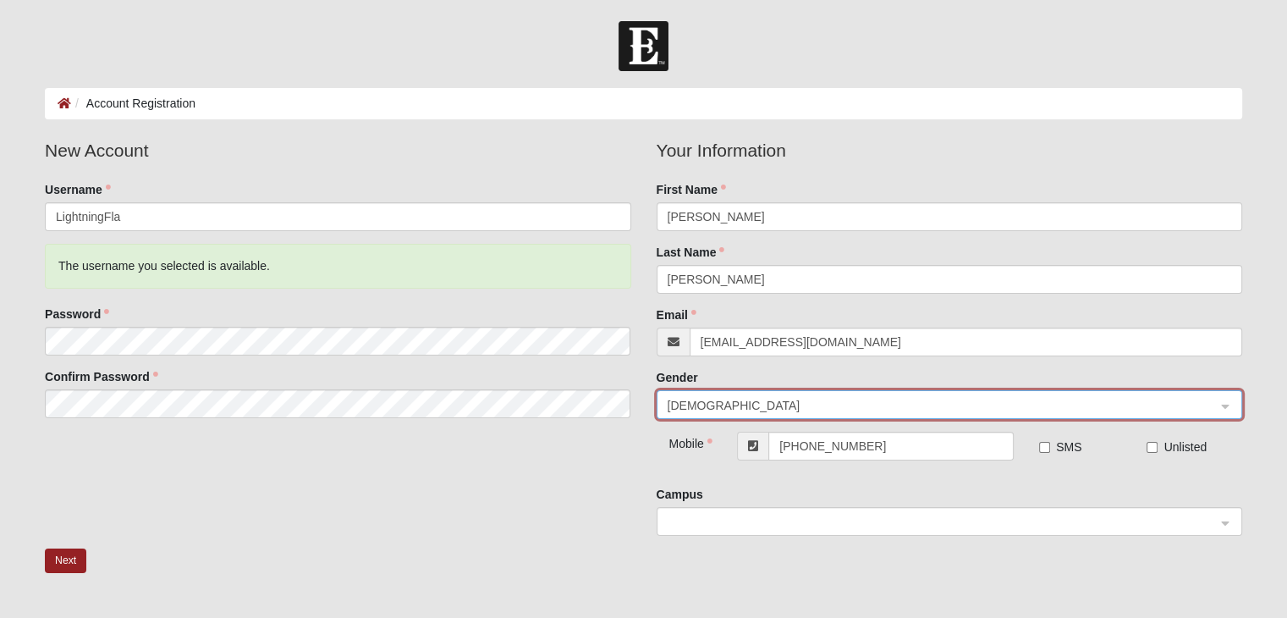
click at [583, 447] on div "New Account Username LightningFla The username you selected is available. Passw…" at bounding box center [643, 342] width 1223 height 411
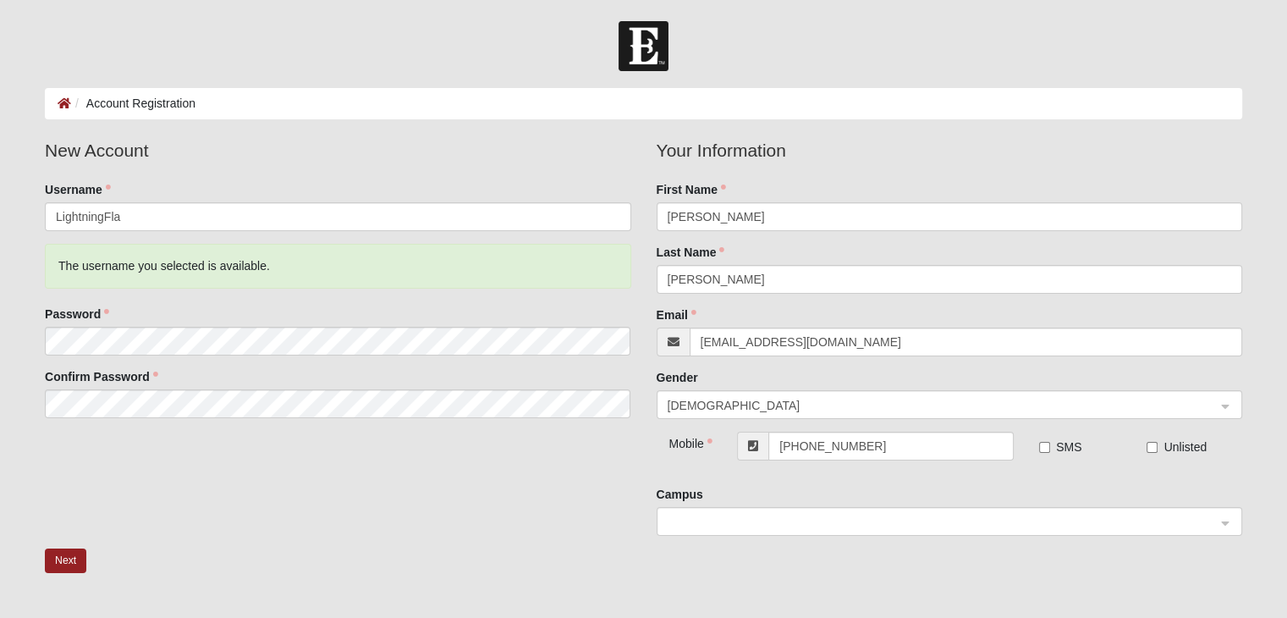
click at [708, 514] on span at bounding box center [942, 522] width 548 height 19
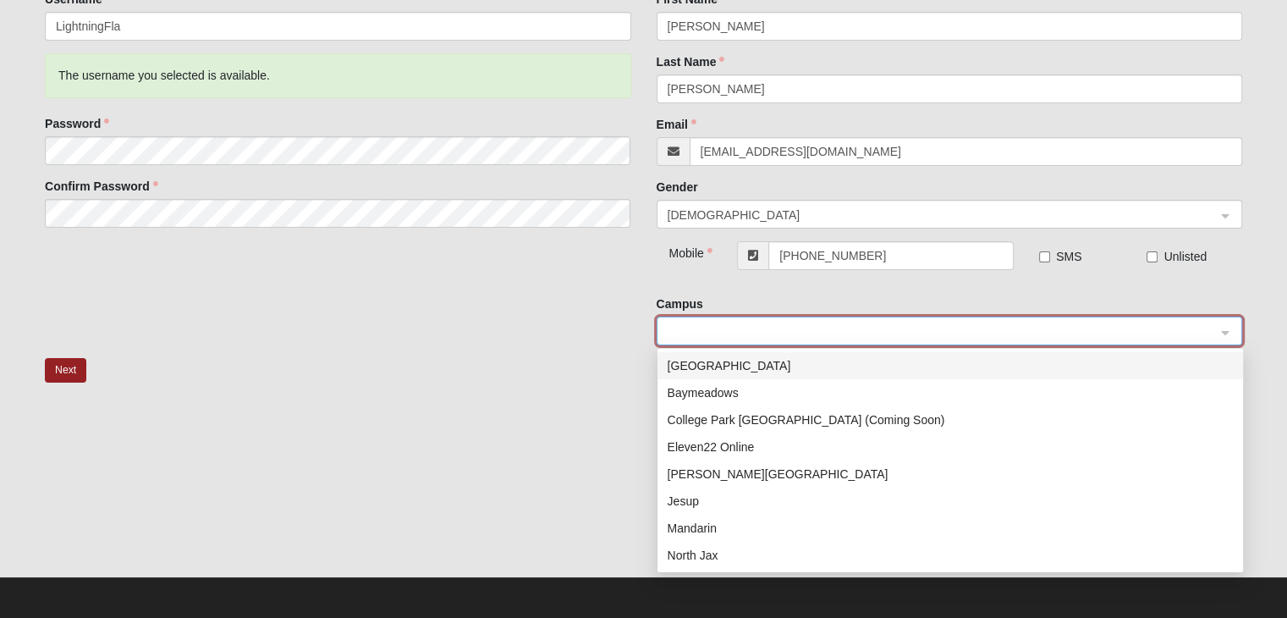
scroll to position [193, 0]
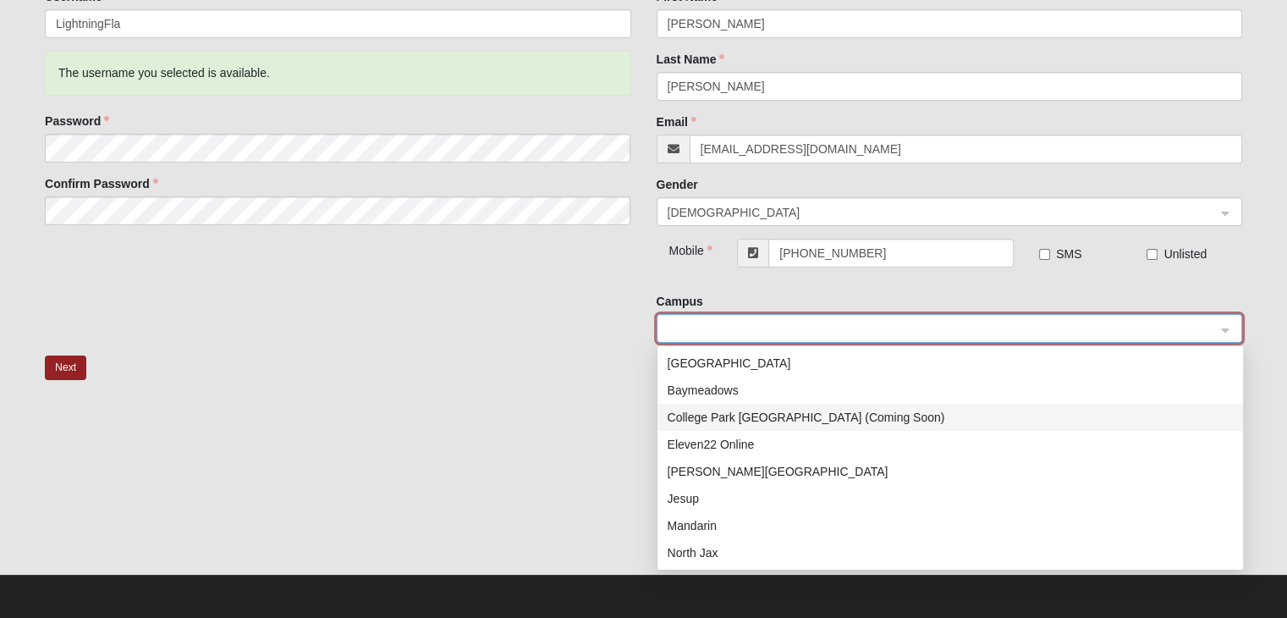
click at [710, 421] on div "College Park Orlando (Coming Soon)" at bounding box center [950, 417] width 565 height 19
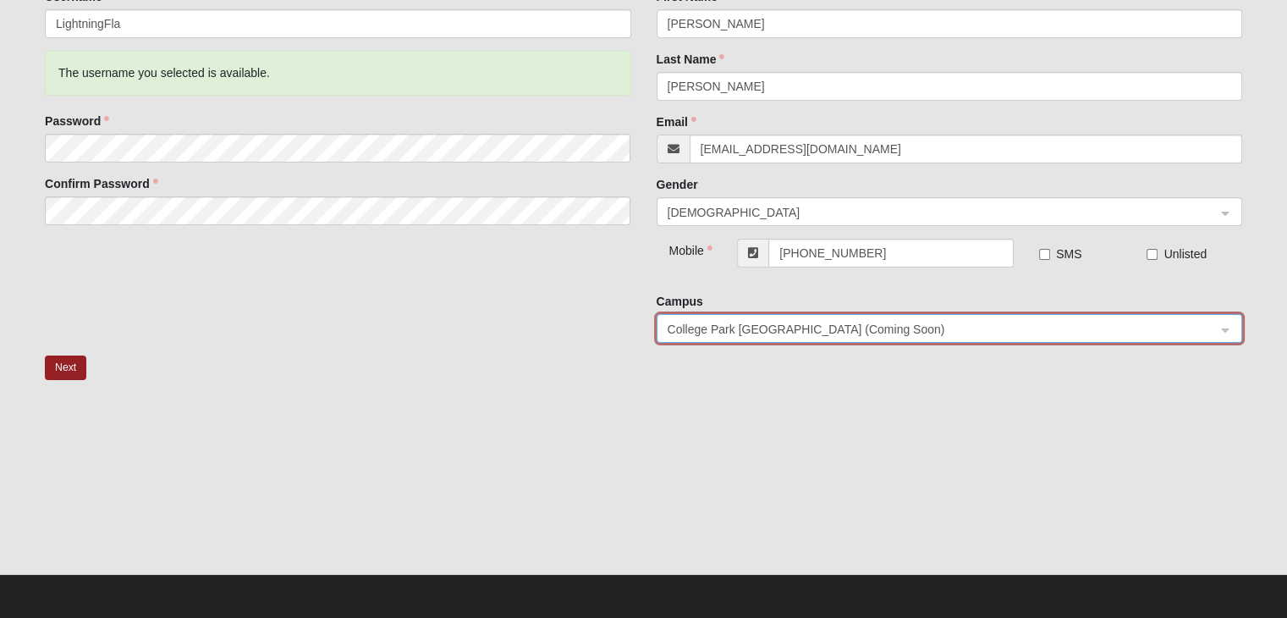
click at [440, 354] on div "New Account Username LightningFla The username you selected is available. Passw…" at bounding box center [643, 149] width 1223 height 411
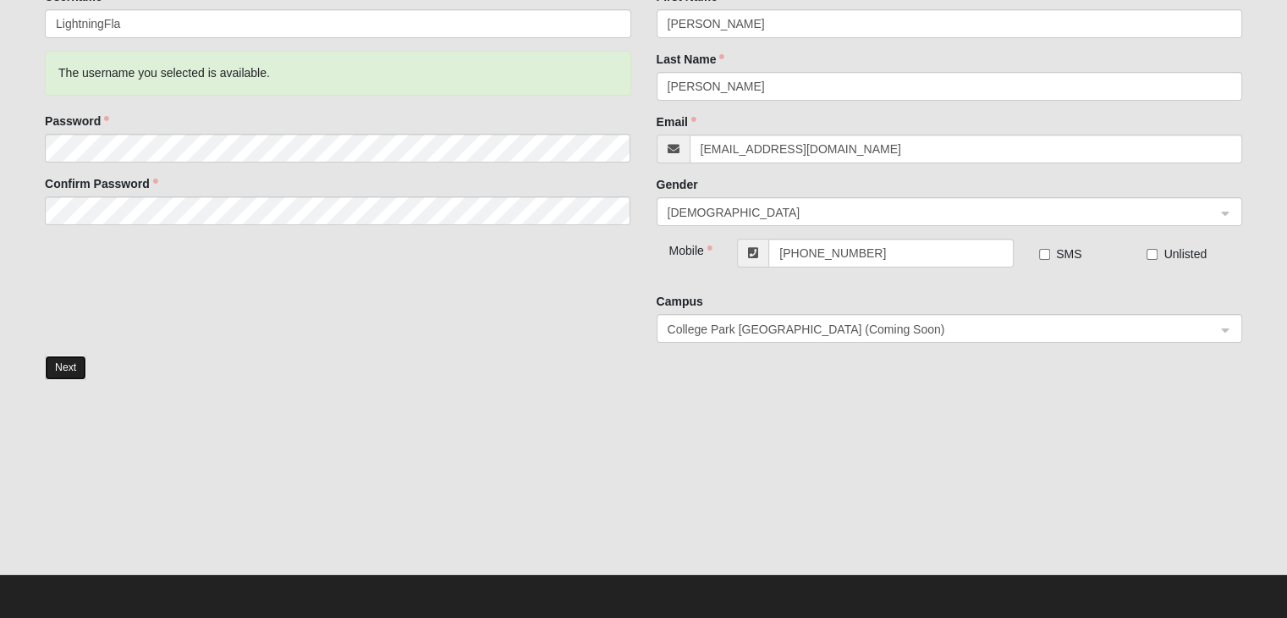
click at [68, 371] on button "Next" at bounding box center [65, 367] width 41 height 25
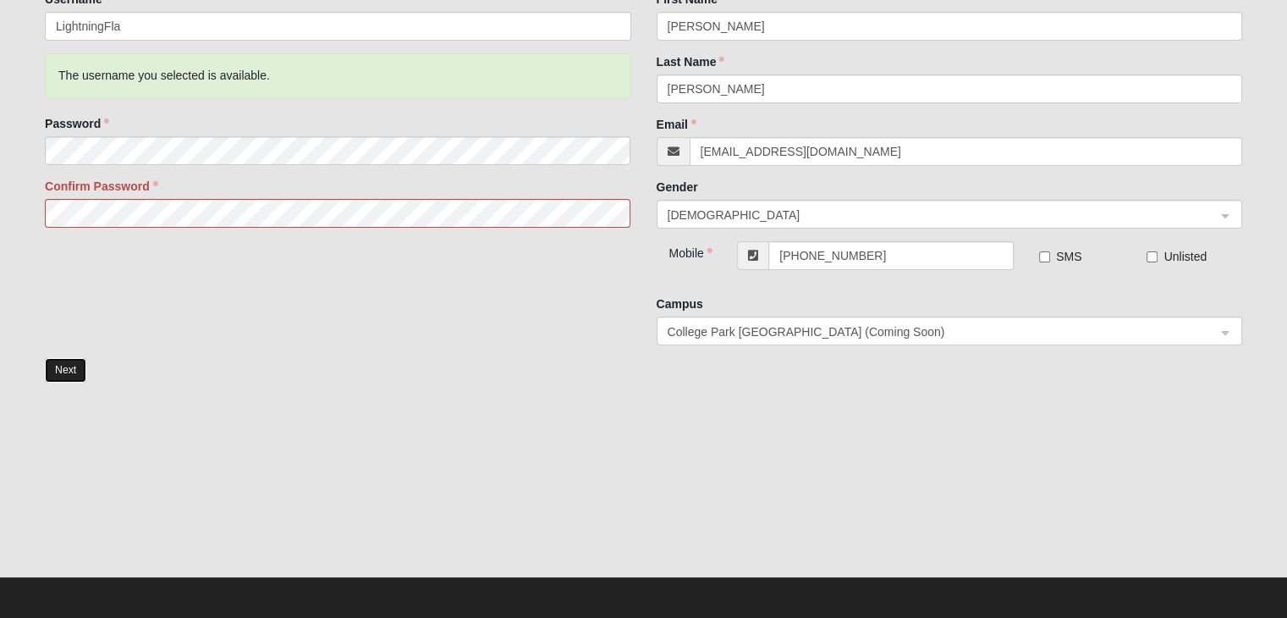
scroll to position [277, 0]
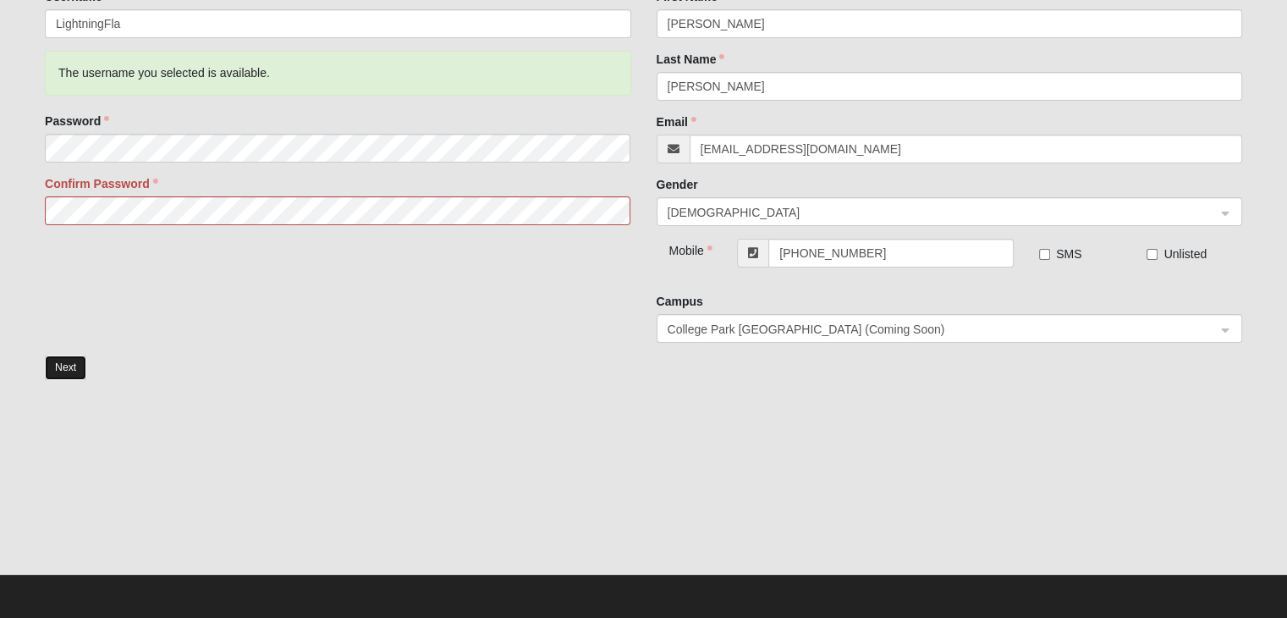
click at [76, 363] on button "Next" at bounding box center [65, 367] width 41 height 25
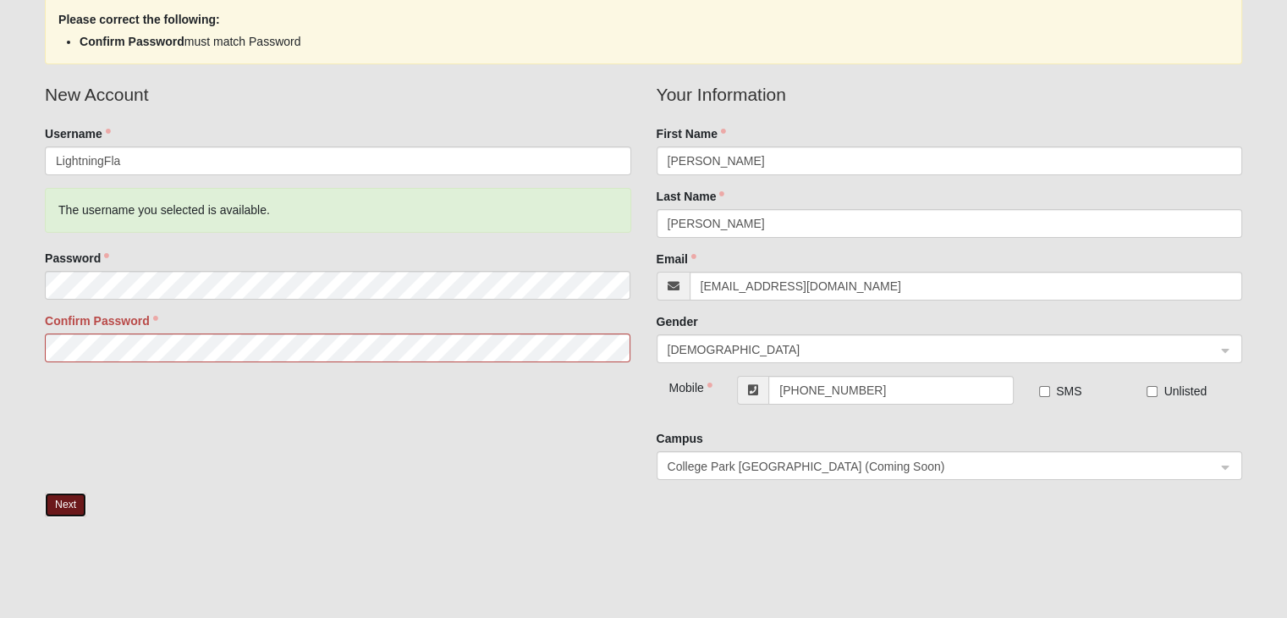
scroll to position [135, 0]
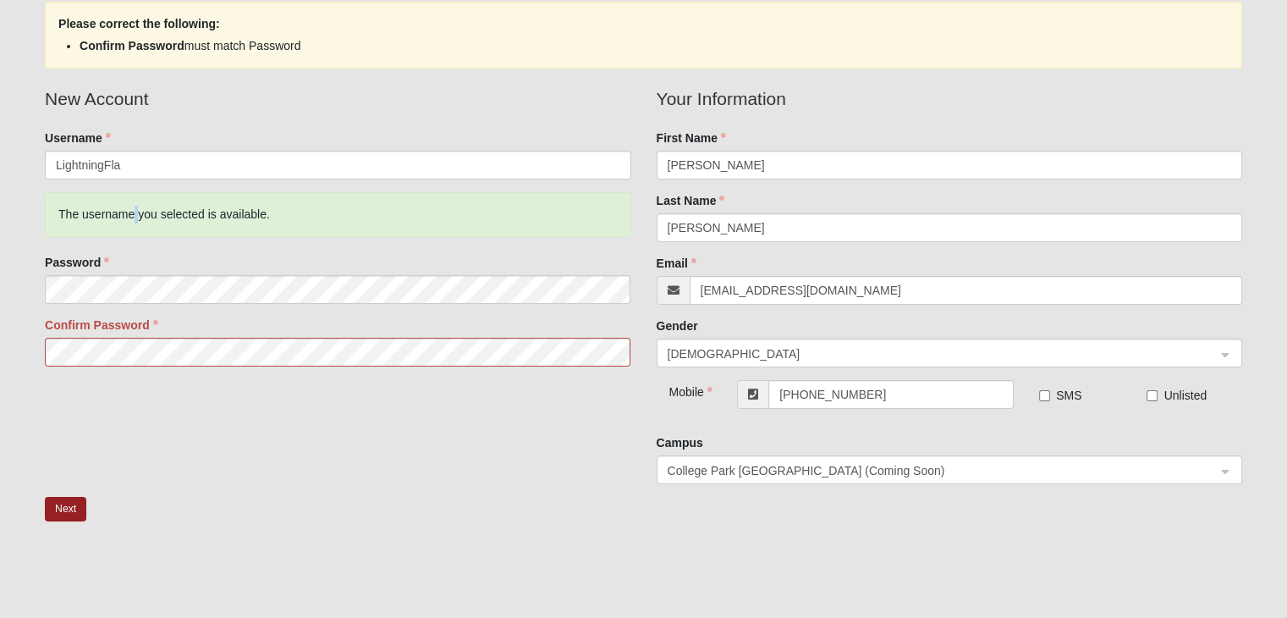
click at [139, 208] on div "The username you selected is available." at bounding box center [338, 214] width 586 height 45
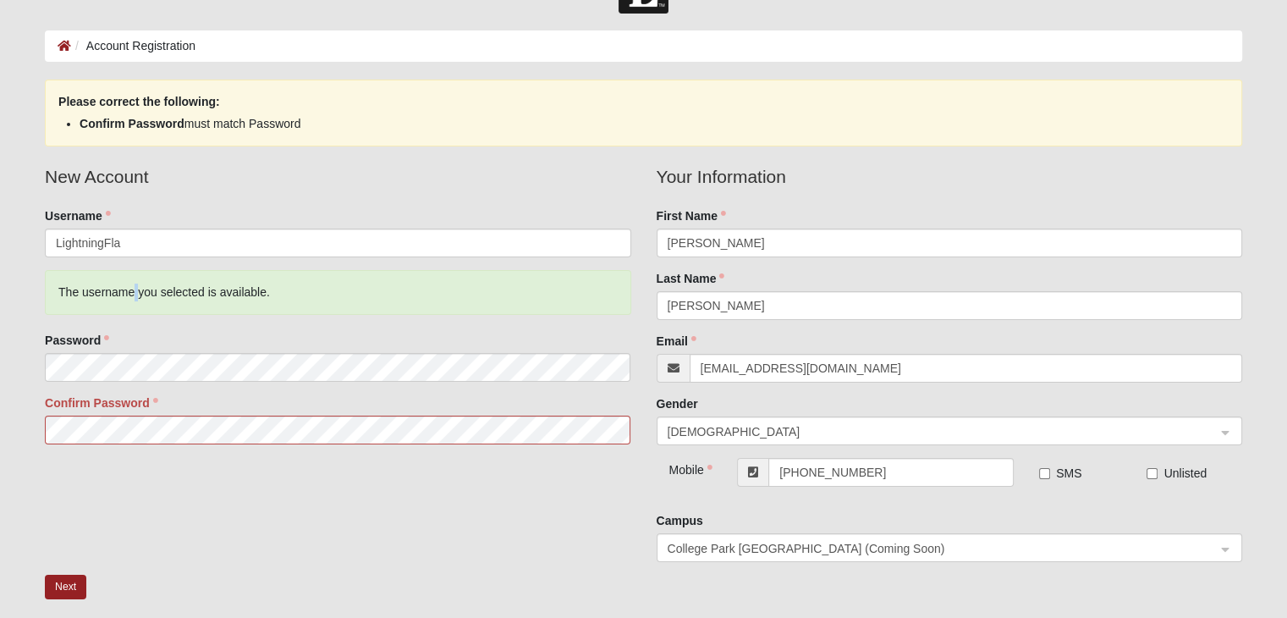
scroll to position [140, 0]
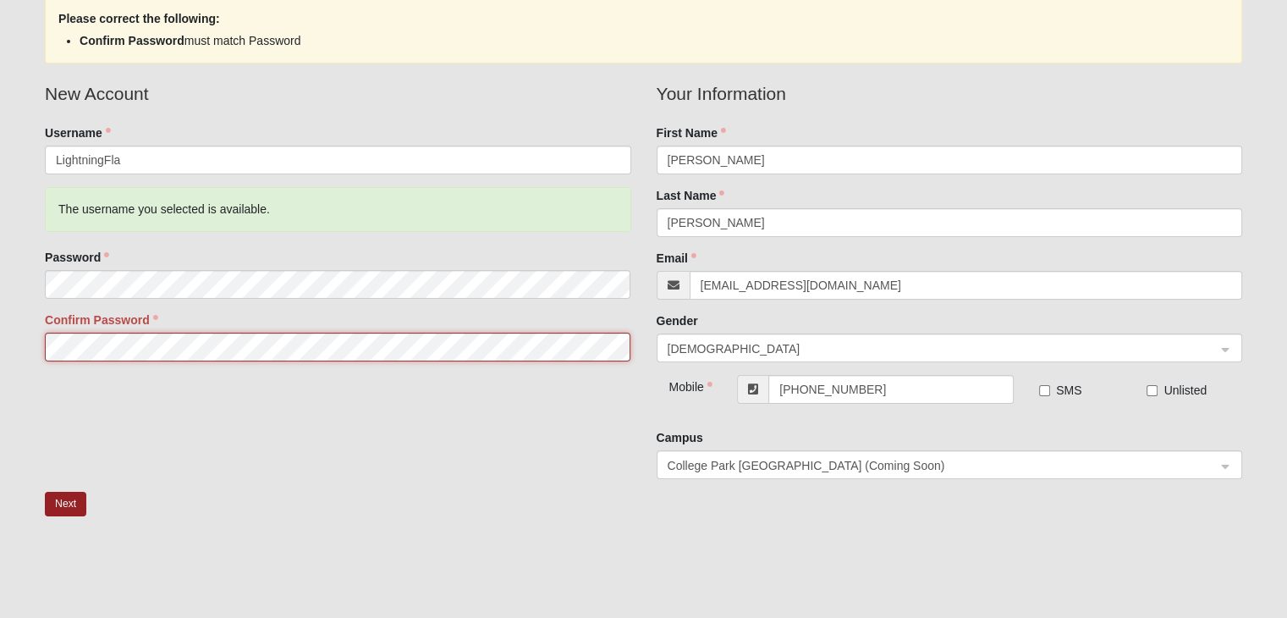
click at [9, 336] on form "Log In Account Registration Account Registration Error Please correct the follo…" at bounding box center [643, 317] width 1287 height 873
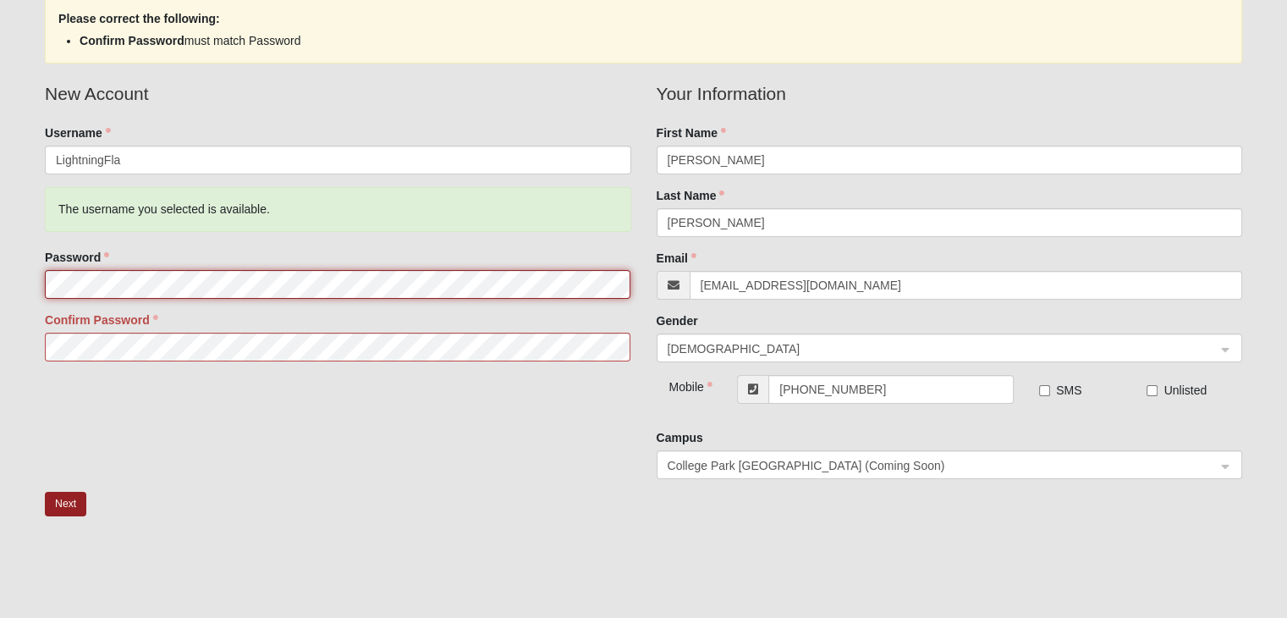
click at [0, 248] on form "Log In Account Registration Account Registration Error Please correct the follo…" at bounding box center [643, 317] width 1287 height 873
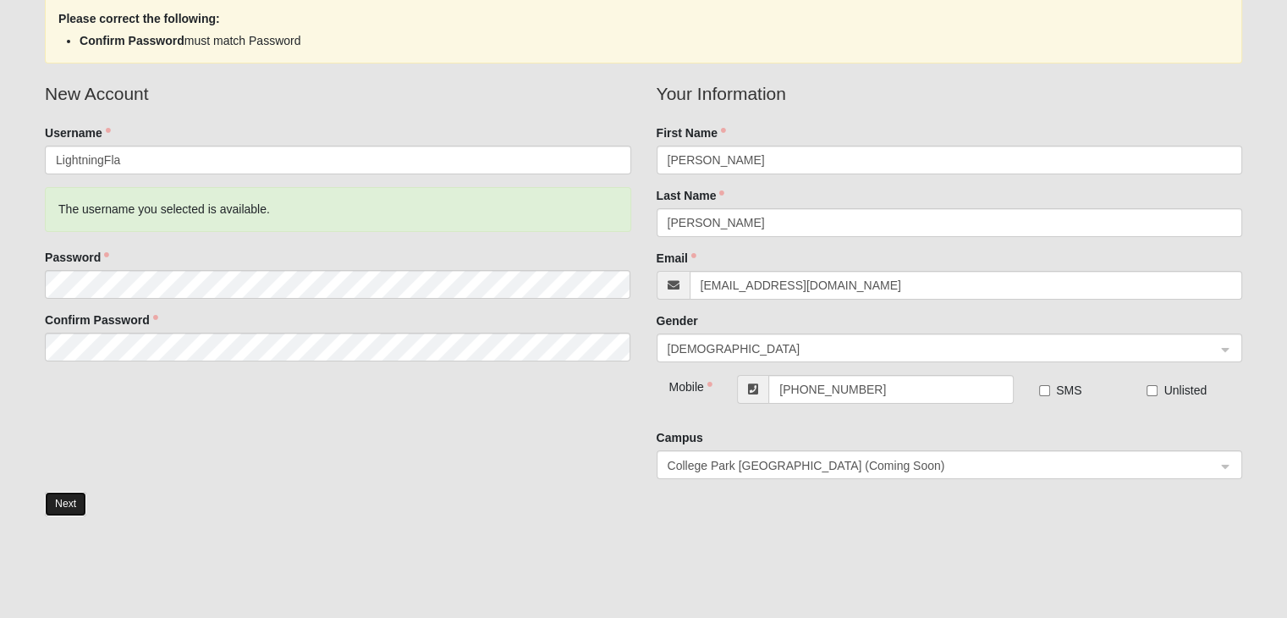
click at [67, 496] on button "Next" at bounding box center [65, 504] width 41 height 25
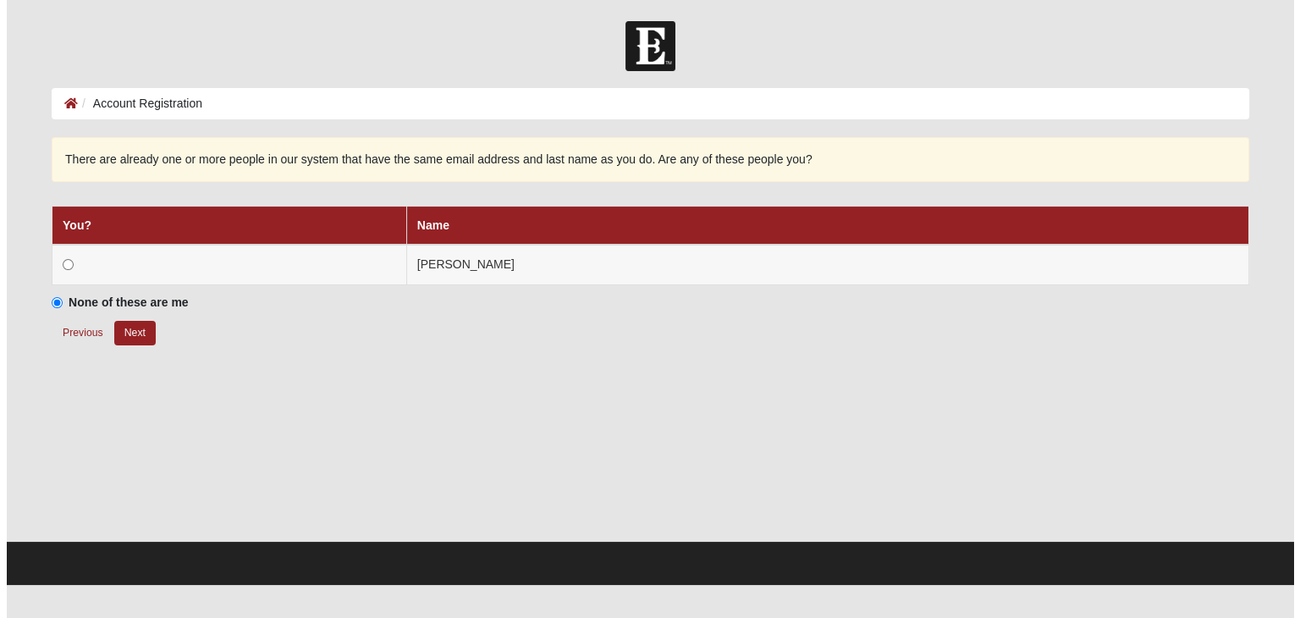
scroll to position [0, 0]
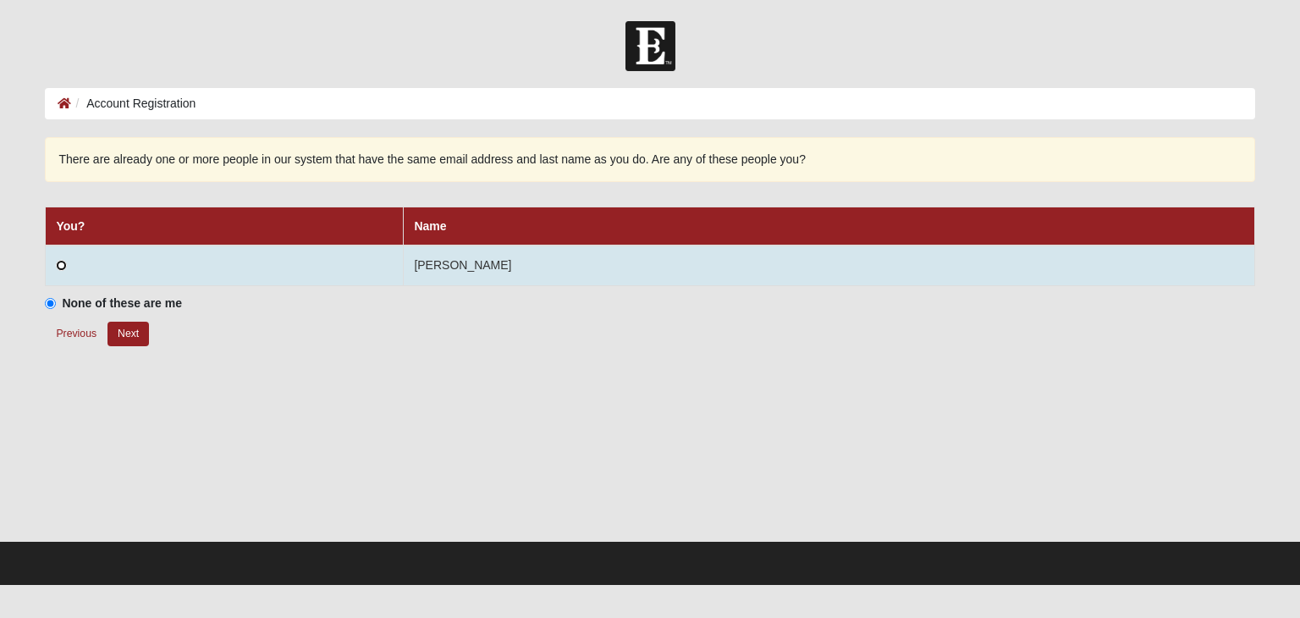
click at [64, 261] on input "radio" at bounding box center [61, 265] width 11 height 11
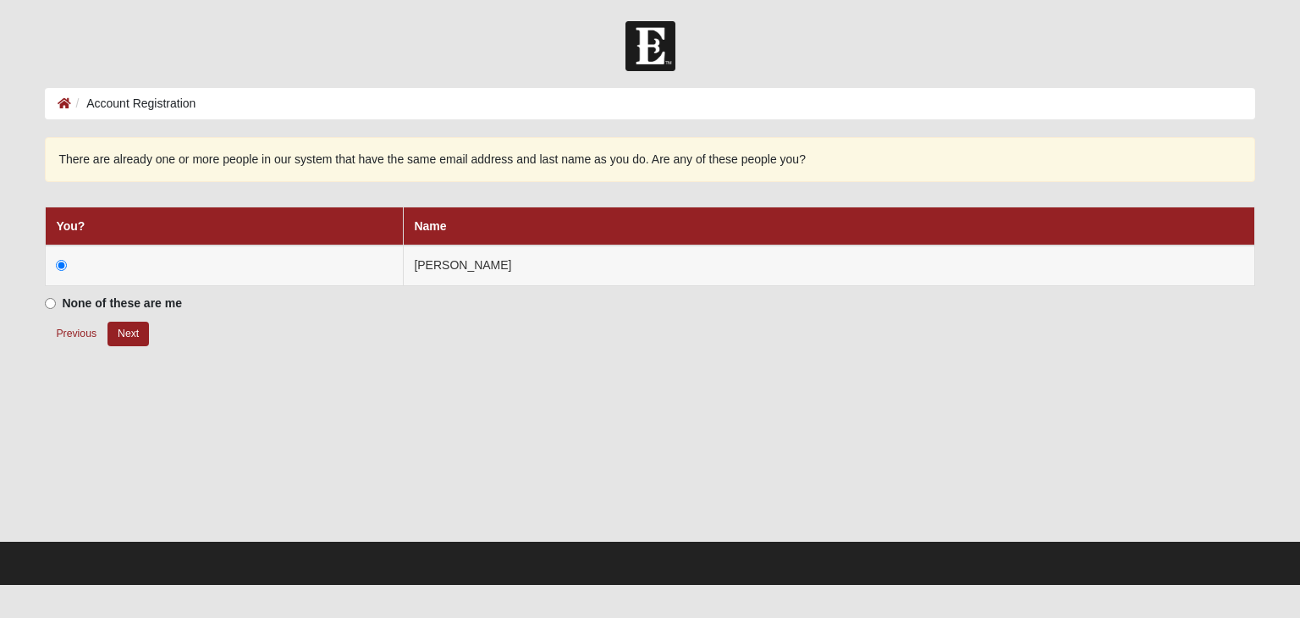
drag, startPoint x: 179, startPoint y: 322, endPoint x: 185, endPoint y: 333, distance: 11.8
drag, startPoint x: 185, startPoint y: 333, endPoint x: 256, endPoint y: 400, distance: 98.2
click at [256, 400] on div at bounding box center [649, 455] width 1209 height 169
click at [120, 335] on button "Next" at bounding box center [127, 334] width 41 height 25
radio input "true"
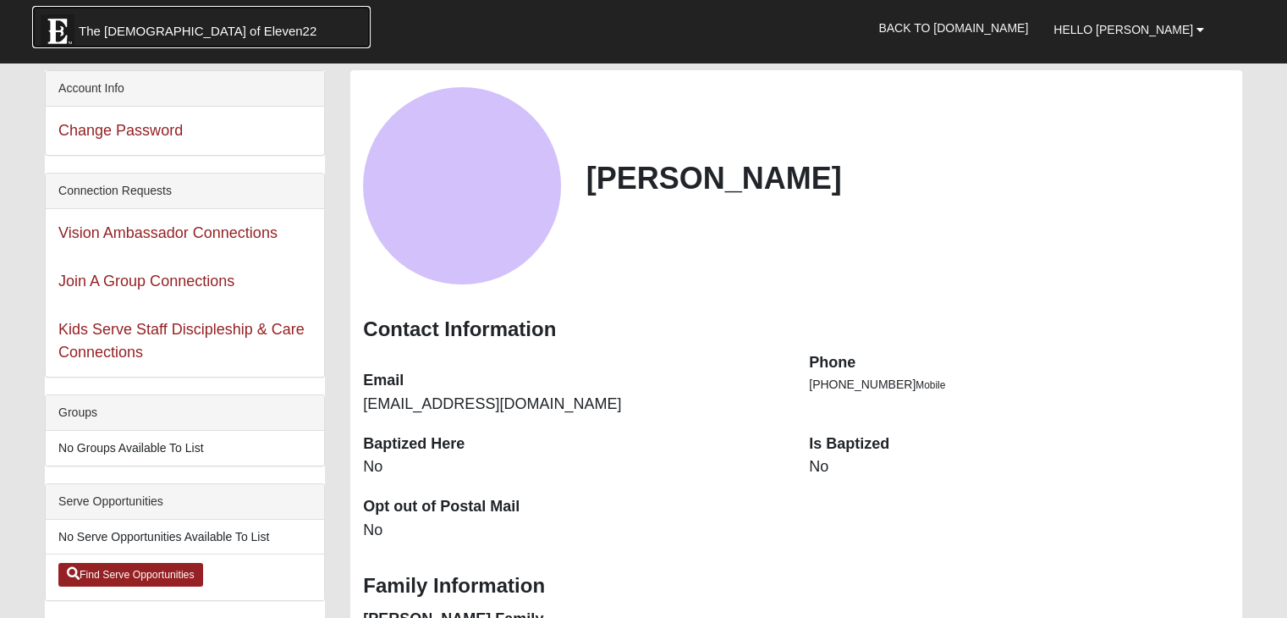
click at [134, 36] on span "The [DEMOGRAPHIC_DATA] of Eleven22" at bounding box center [198, 31] width 238 height 17
